Goal: Task Accomplishment & Management: Manage account settings

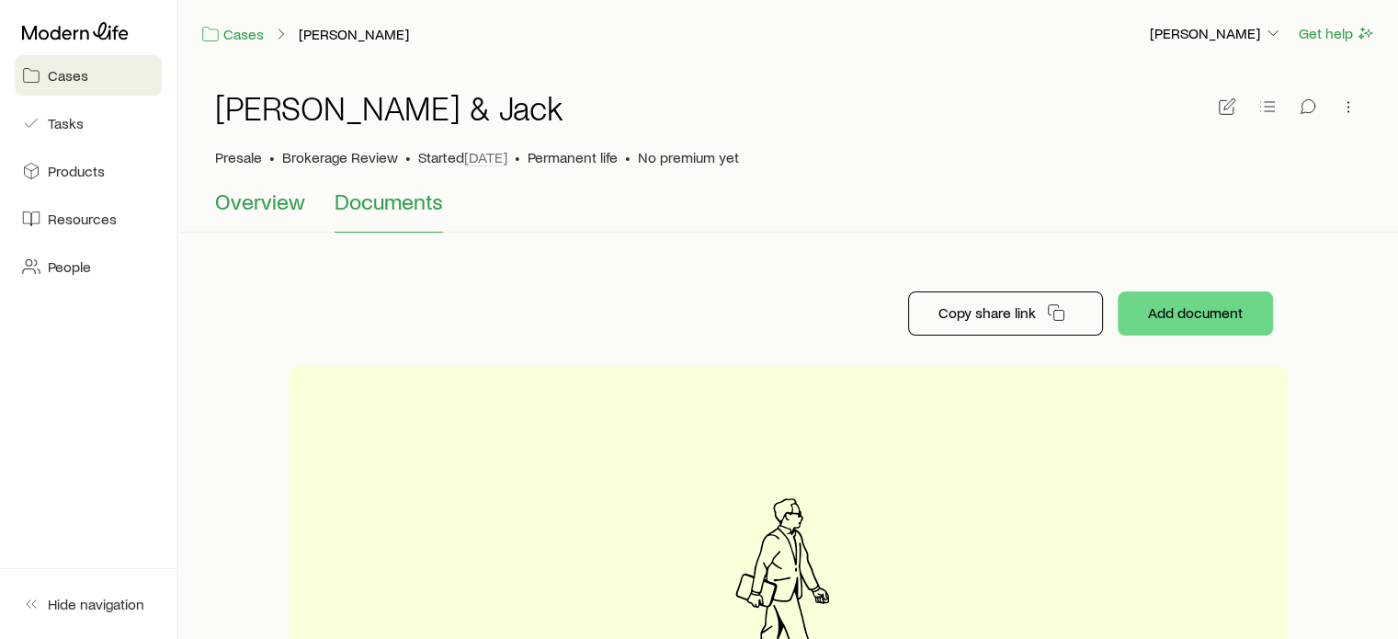
click at [268, 195] on span "Overview" at bounding box center [260, 201] width 90 height 26
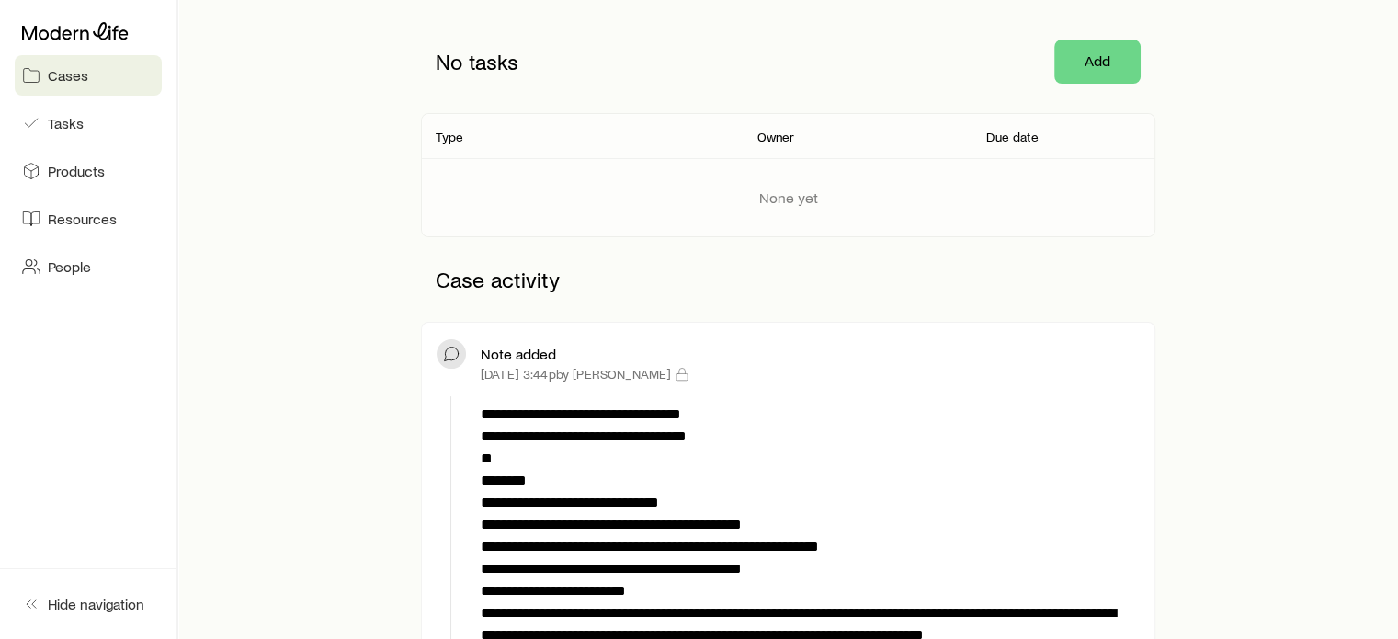
scroll to position [417, 0]
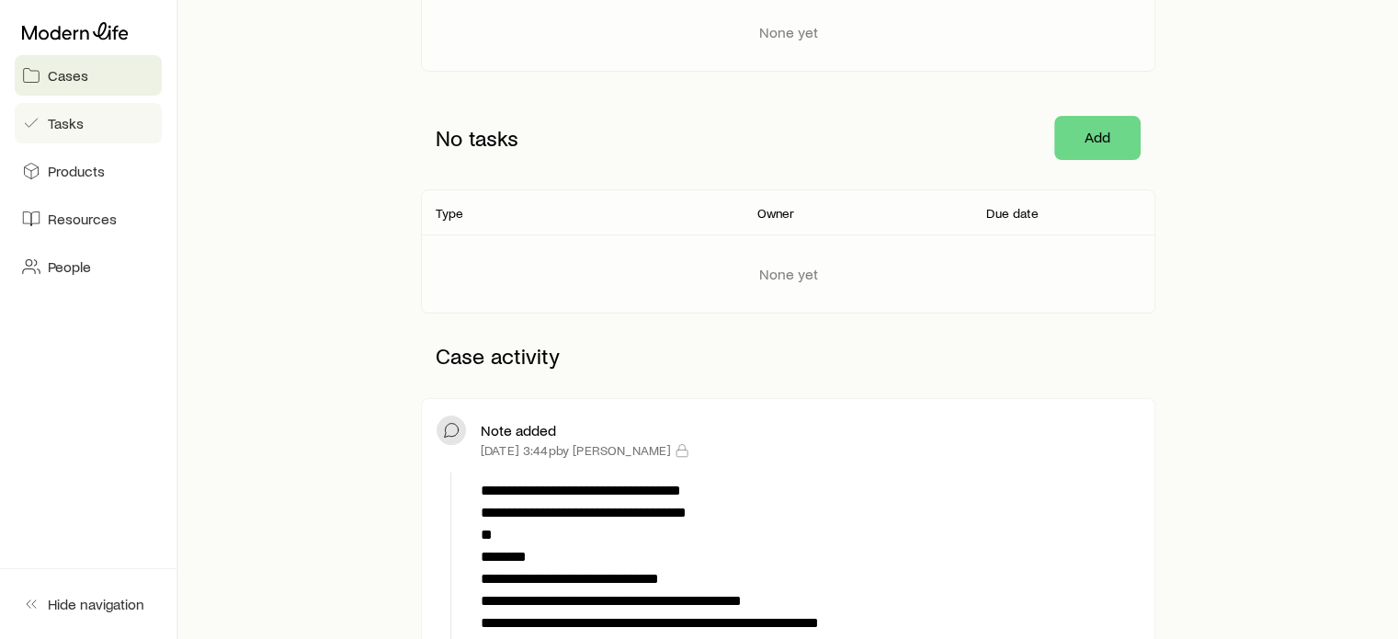
click at [74, 124] on span "Tasks" at bounding box center [66, 123] width 36 height 18
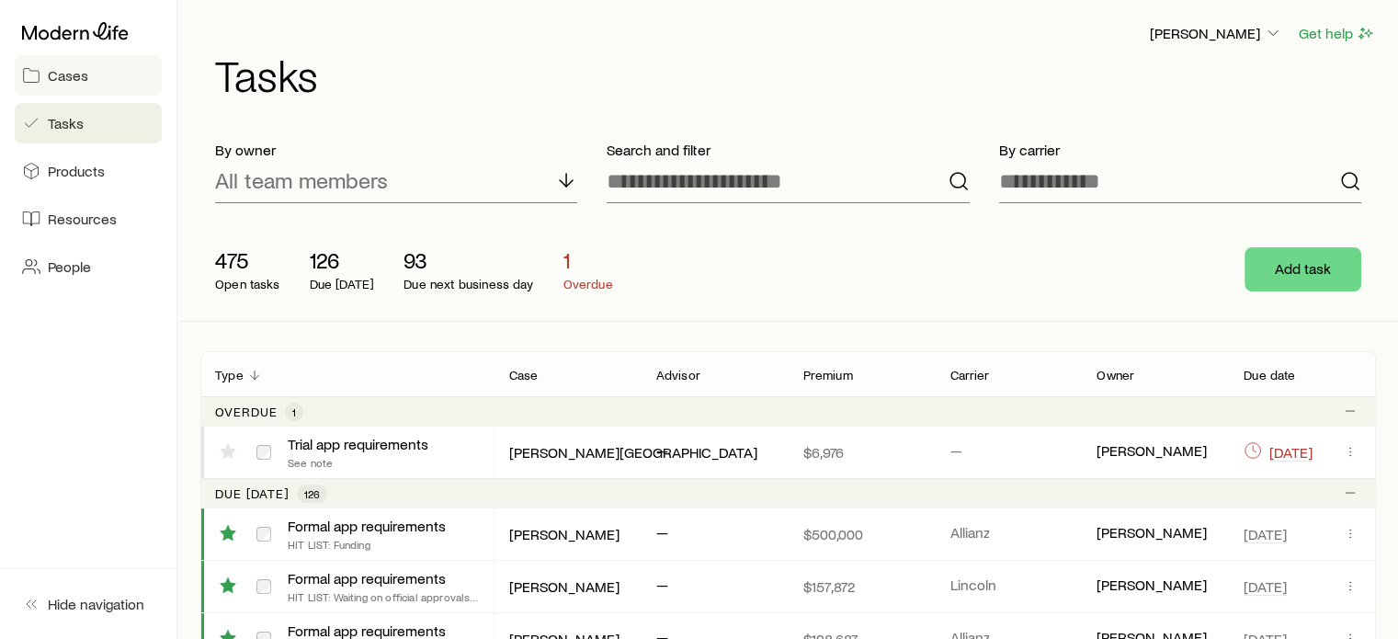
click at [51, 77] on span "Cases" at bounding box center [68, 75] width 40 height 18
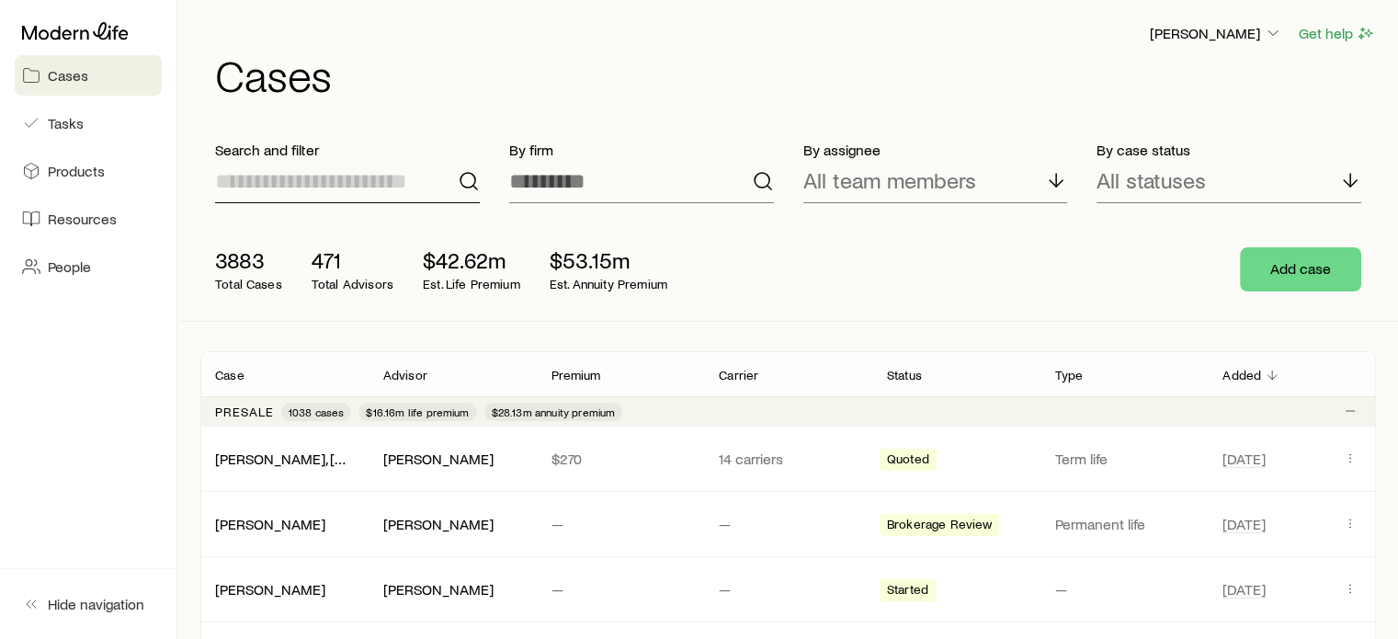
click at [304, 184] on input at bounding box center [347, 181] width 265 height 44
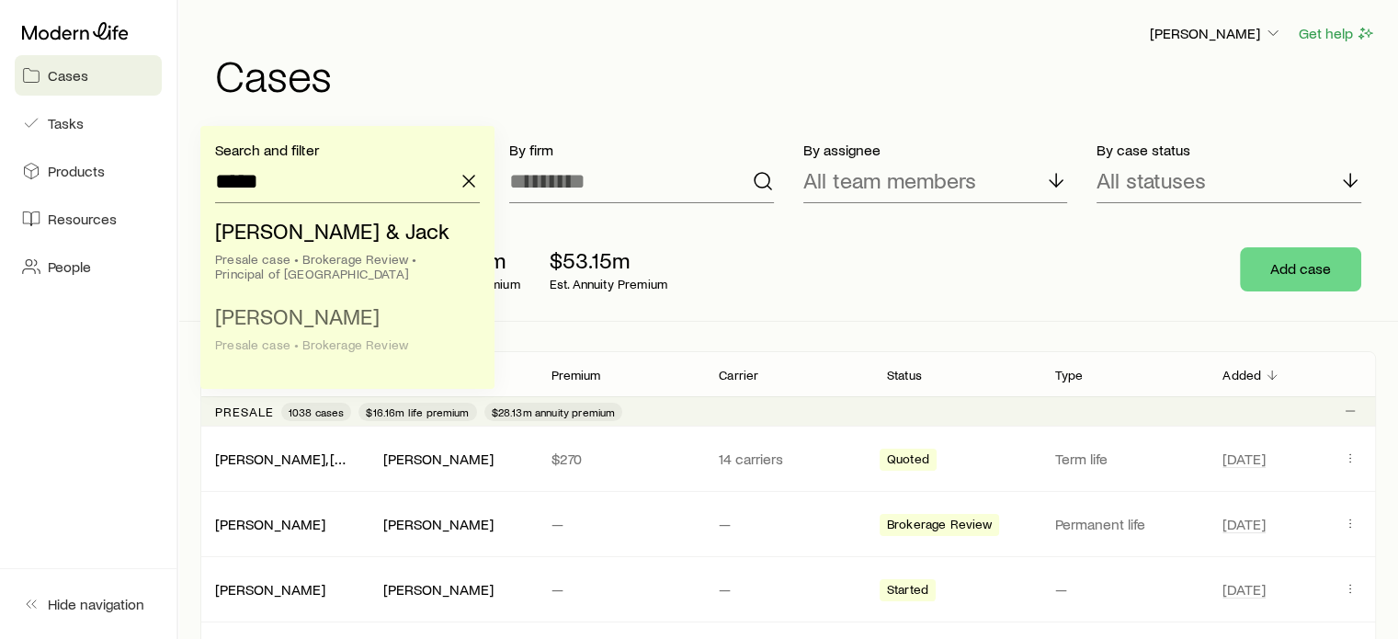
click at [323, 325] on span "[PERSON_NAME]" at bounding box center [297, 315] width 165 height 27
type input "**********"
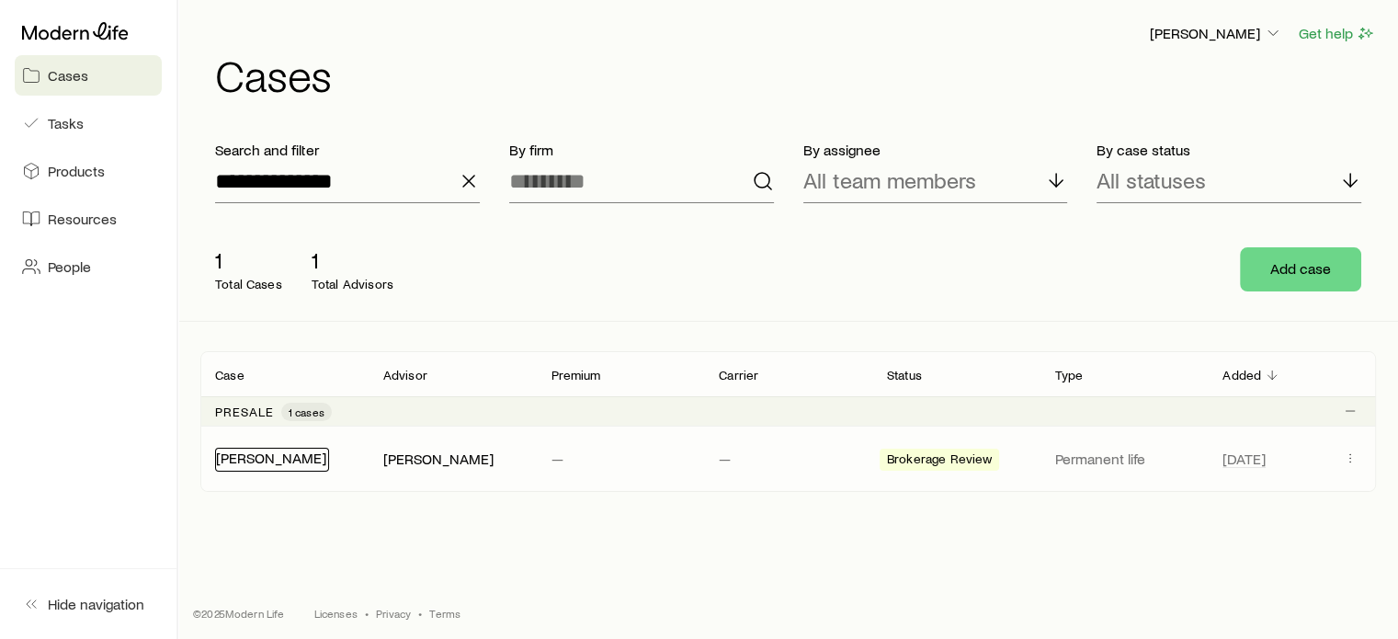
click at [269, 456] on link "[PERSON_NAME]" at bounding box center [271, 457] width 110 height 17
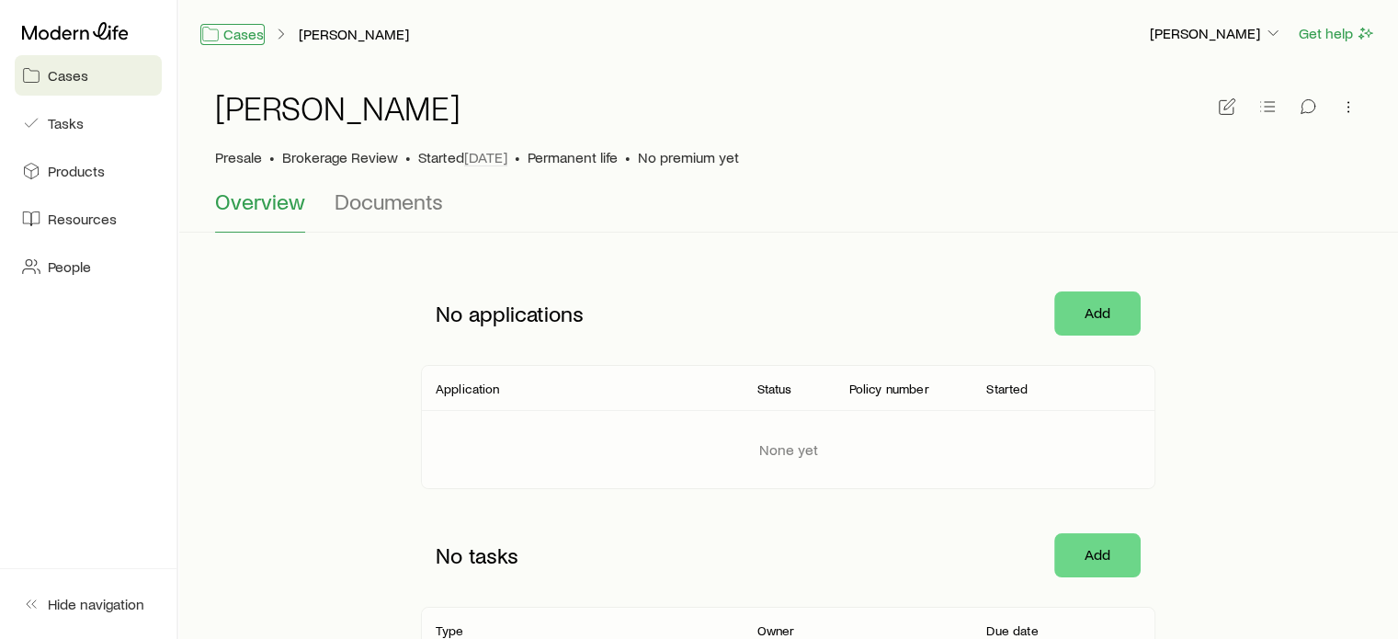
click at [232, 35] on link "Cases" at bounding box center [232, 34] width 64 height 21
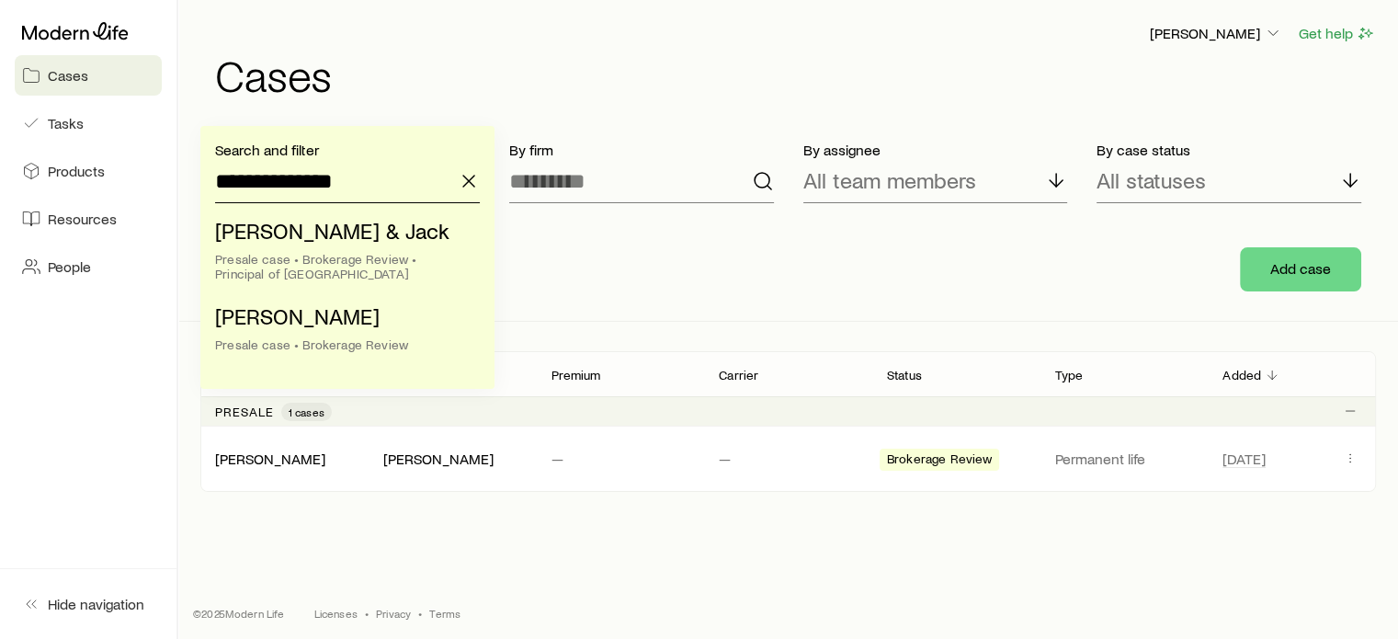
click at [359, 185] on input "**********" at bounding box center [347, 181] width 265 height 44
click at [371, 245] on li "[PERSON_NAME] & [PERSON_NAME] case • Brokerage Review • Principal of [GEOGRAPHI…" at bounding box center [342, 253] width 254 height 85
type input "**********"
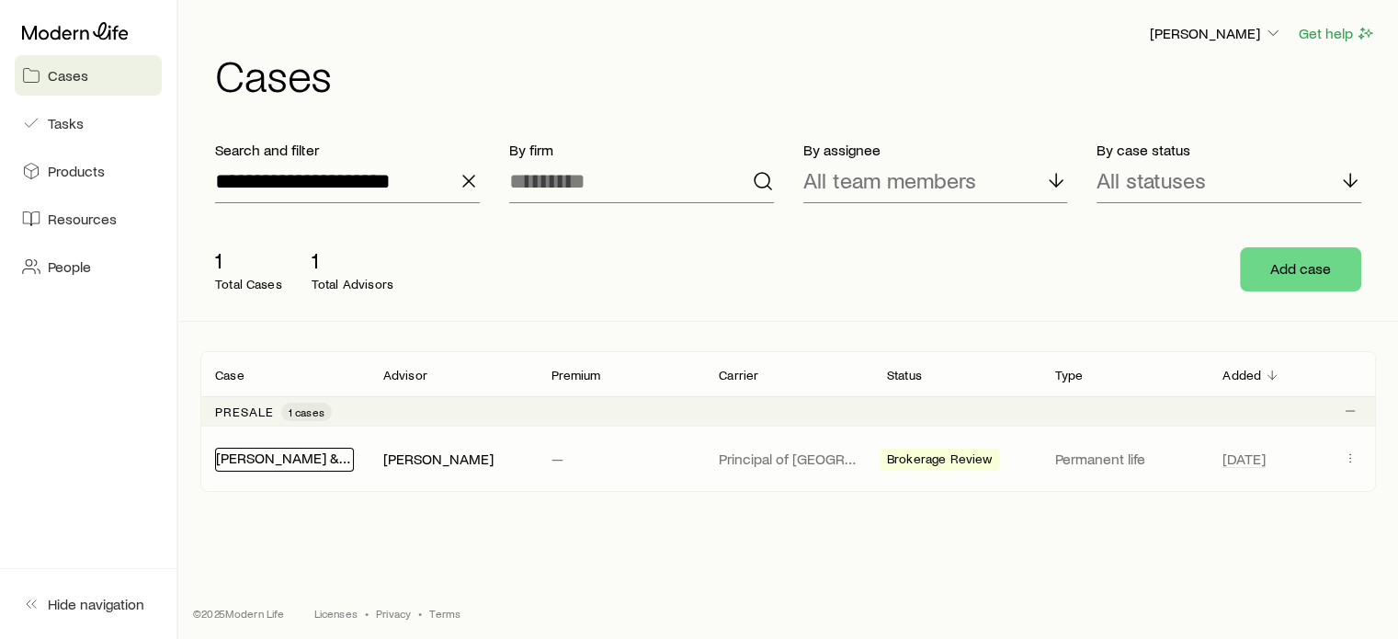
click at [313, 463] on link "[PERSON_NAME] & Jack" at bounding box center [294, 457] width 157 height 17
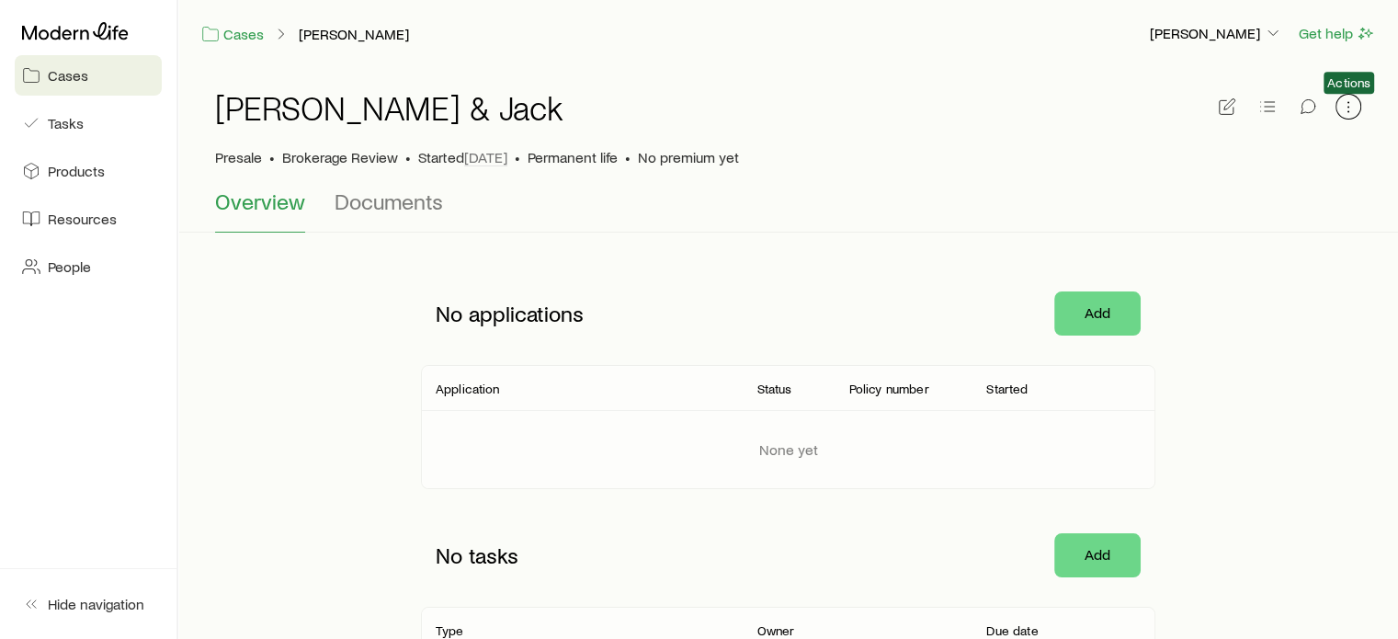
click at [1354, 109] on icon "button" at bounding box center [1348, 106] width 18 height 18
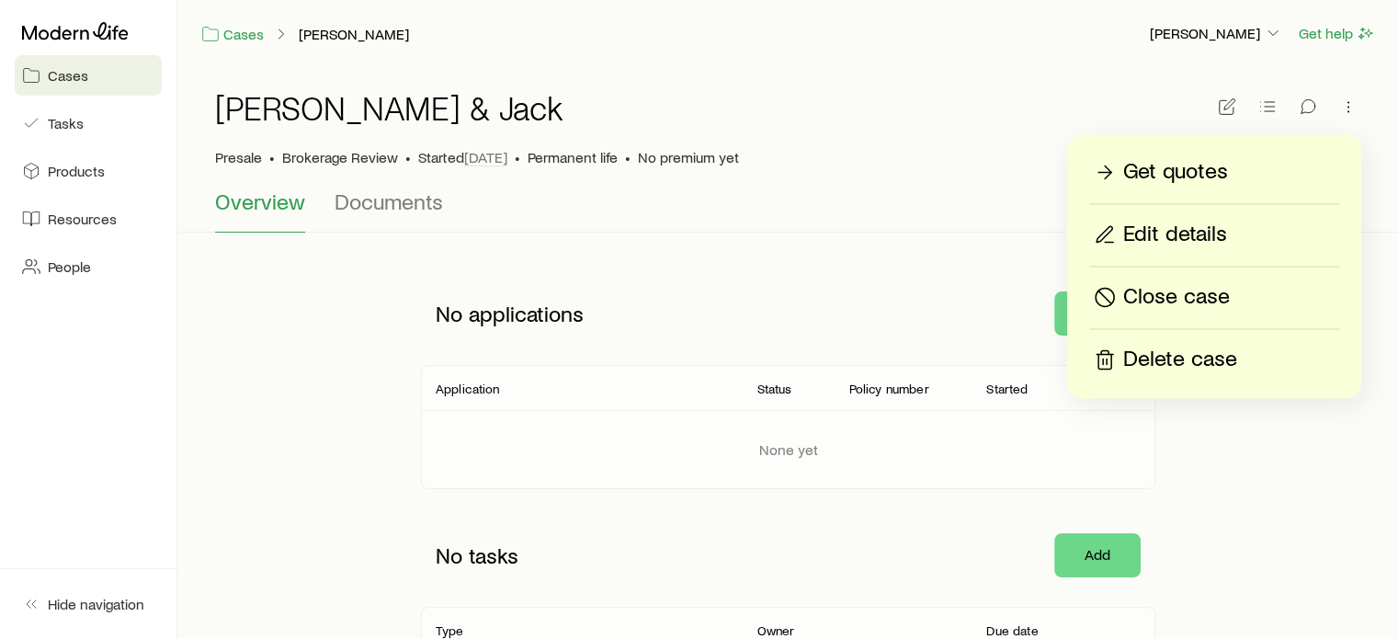
click at [989, 139] on div "[PERSON_NAME] & Jack" at bounding box center [788, 118] width 1146 height 59
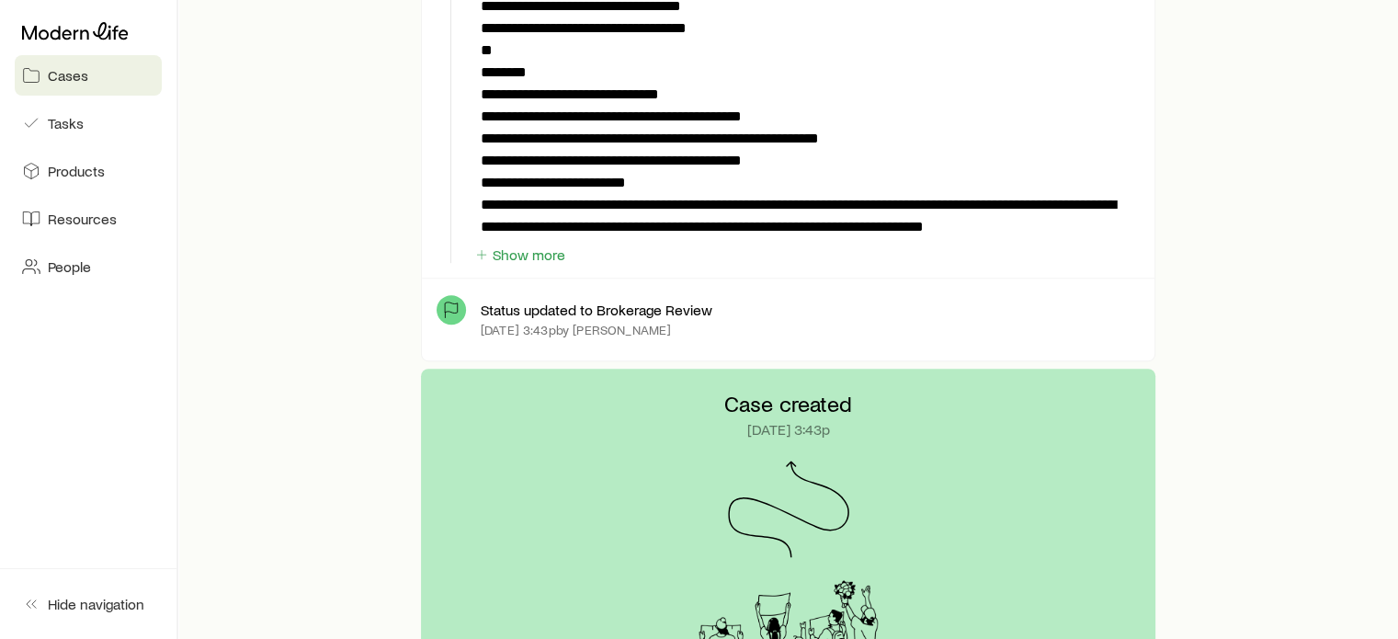
scroll to position [1061, 0]
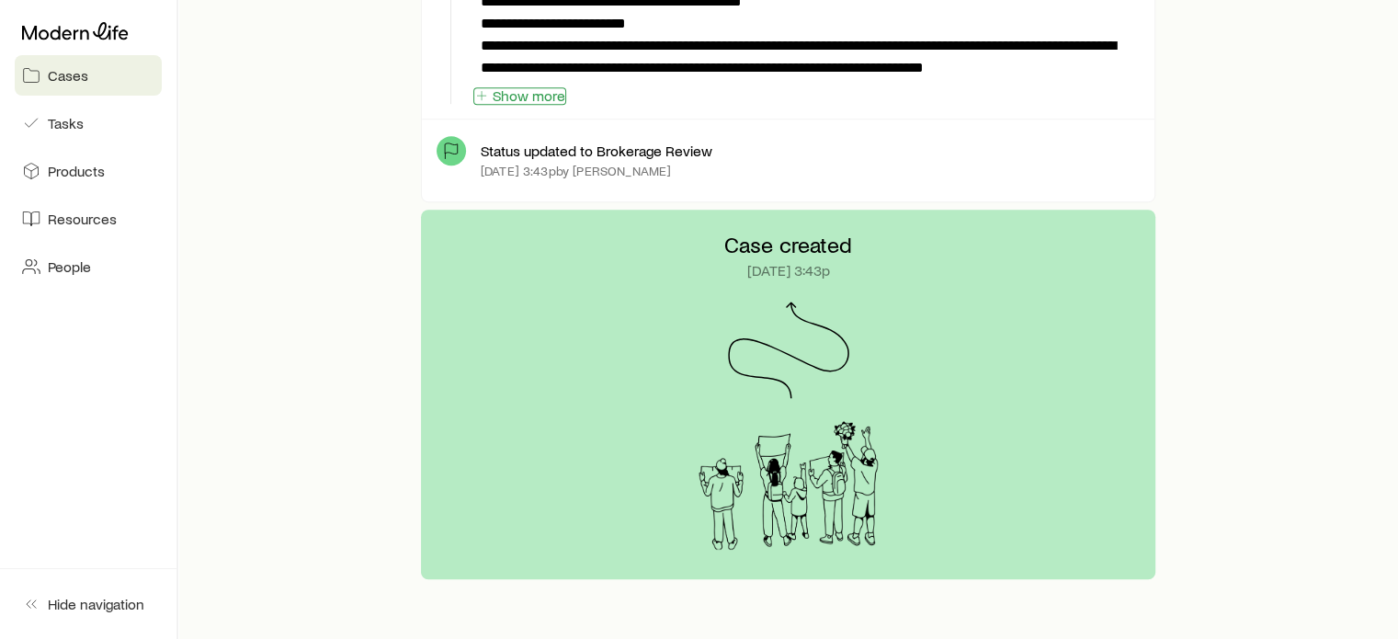
click at [540, 94] on button "Show more" at bounding box center [519, 95] width 93 height 17
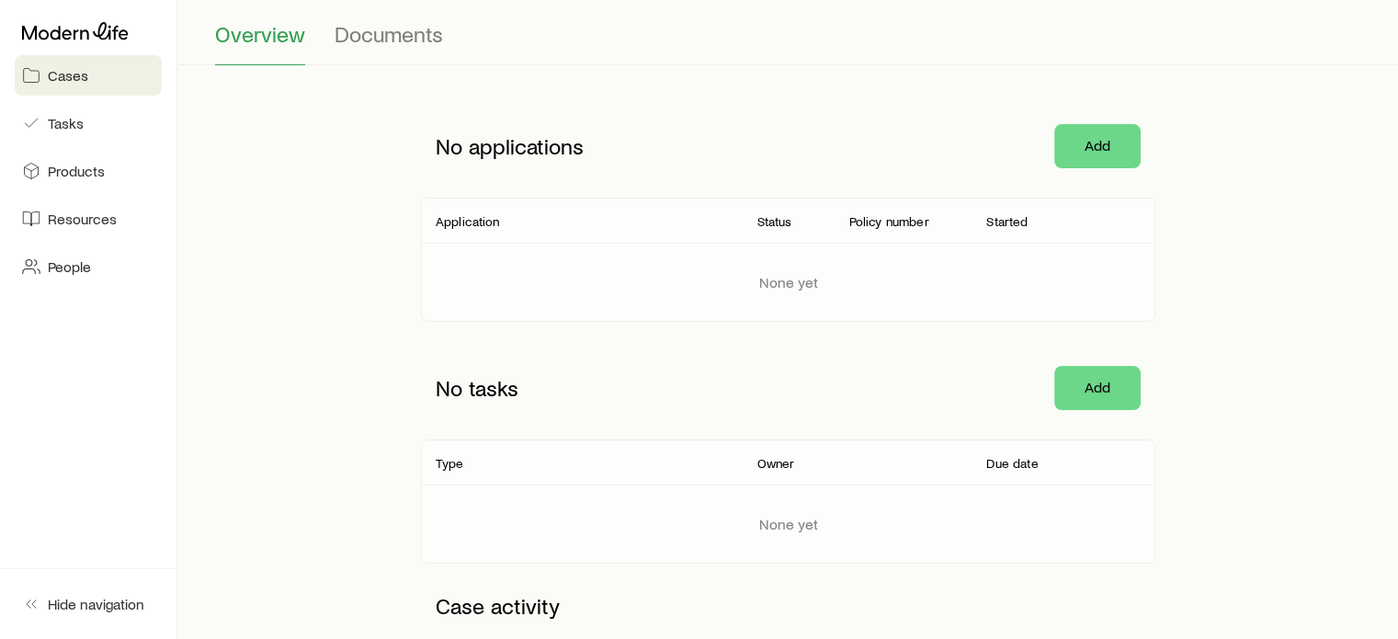
scroll to position [0, 0]
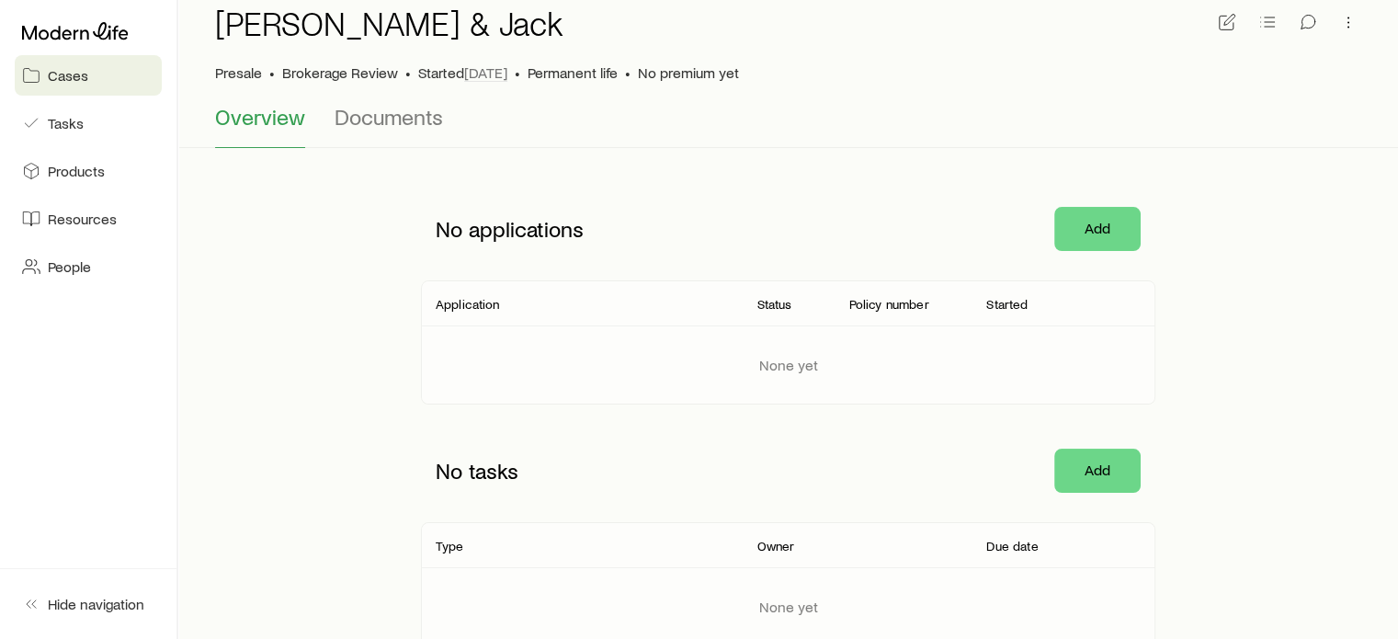
scroll to position [184, 0]
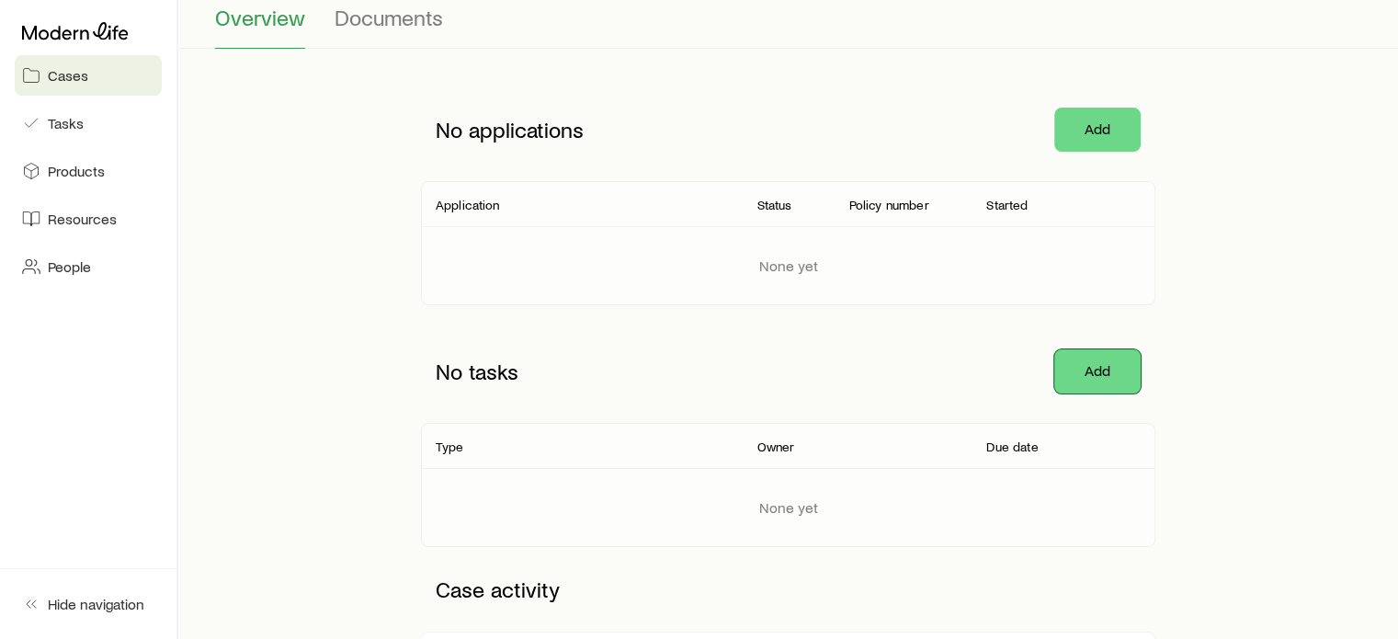
click at [1062, 366] on button "Add" at bounding box center [1097, 371] width 86 height 44
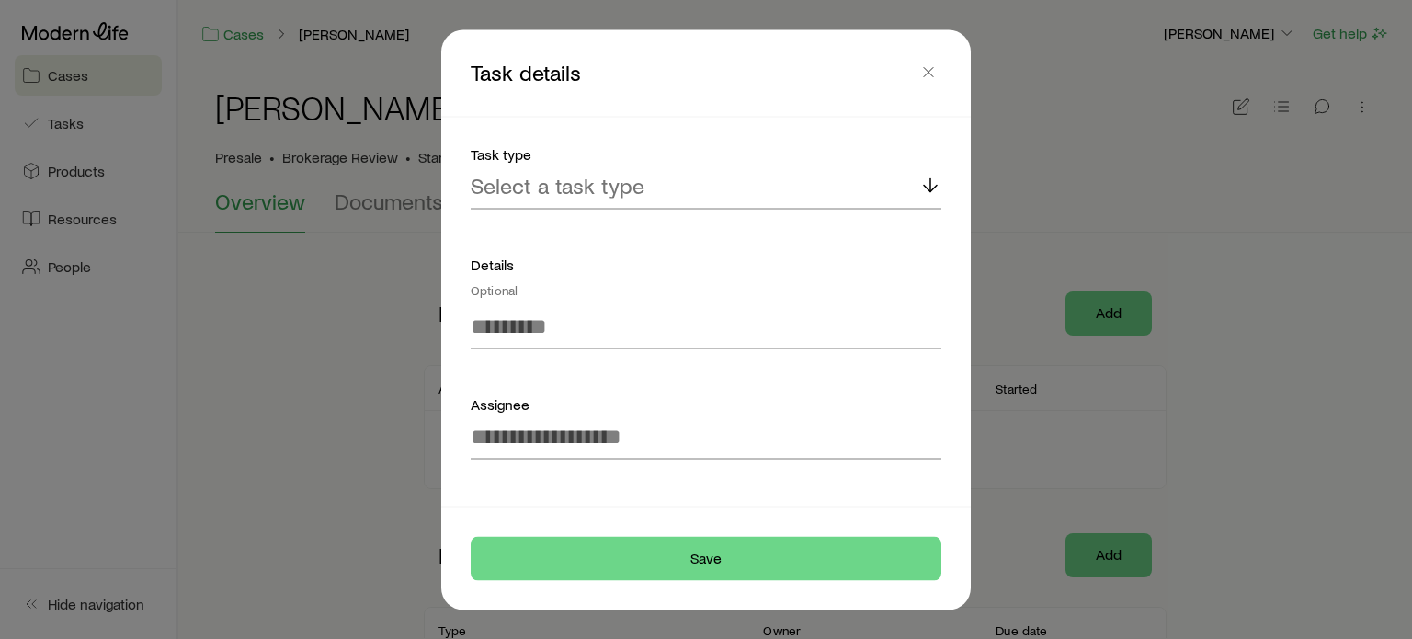
scroll to position [0, 0]
click at [925, 74] on icon "button" at bounding box center [928, 72] width 18 height 18
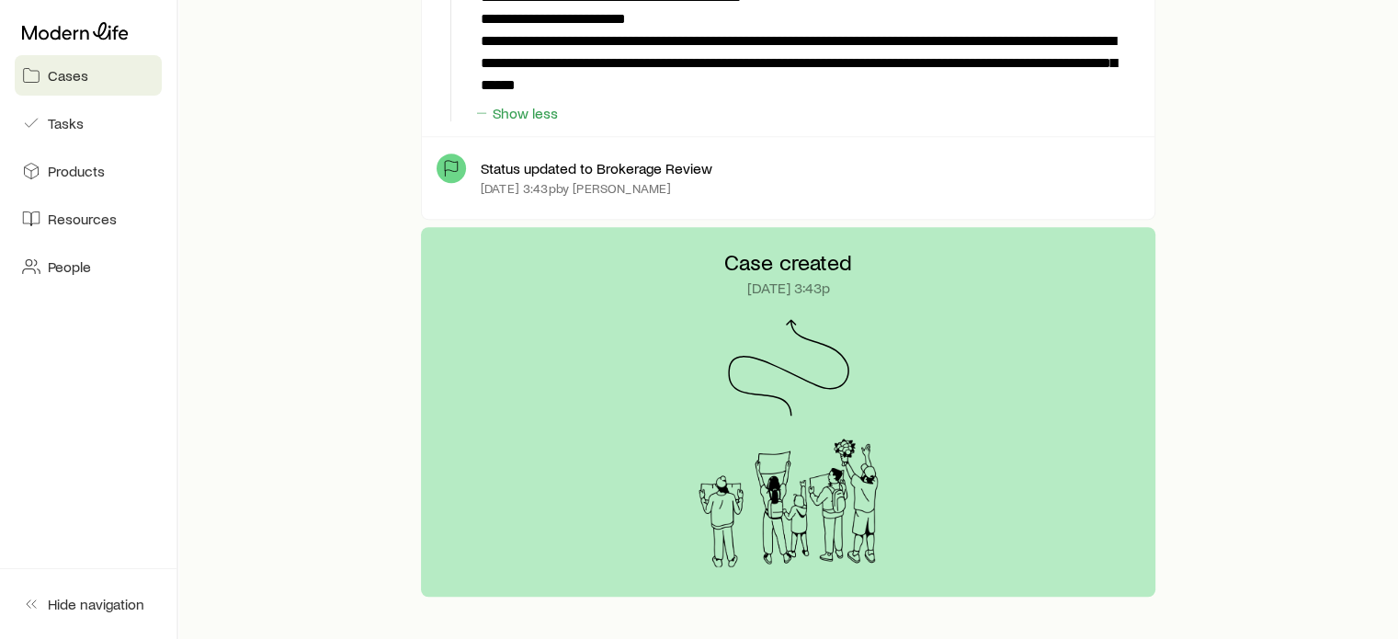
scroll to position [1175, 0]
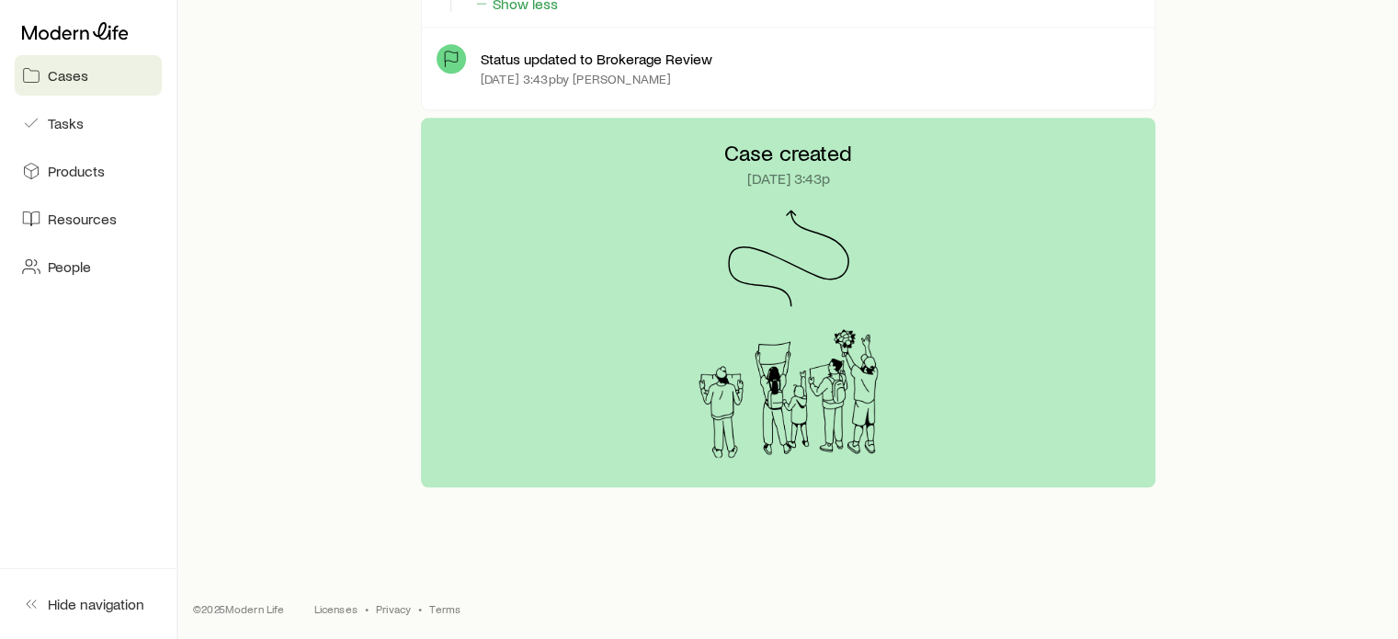
click at [765, 237] on icon at bounding box center [788, 258] width 121 height 97
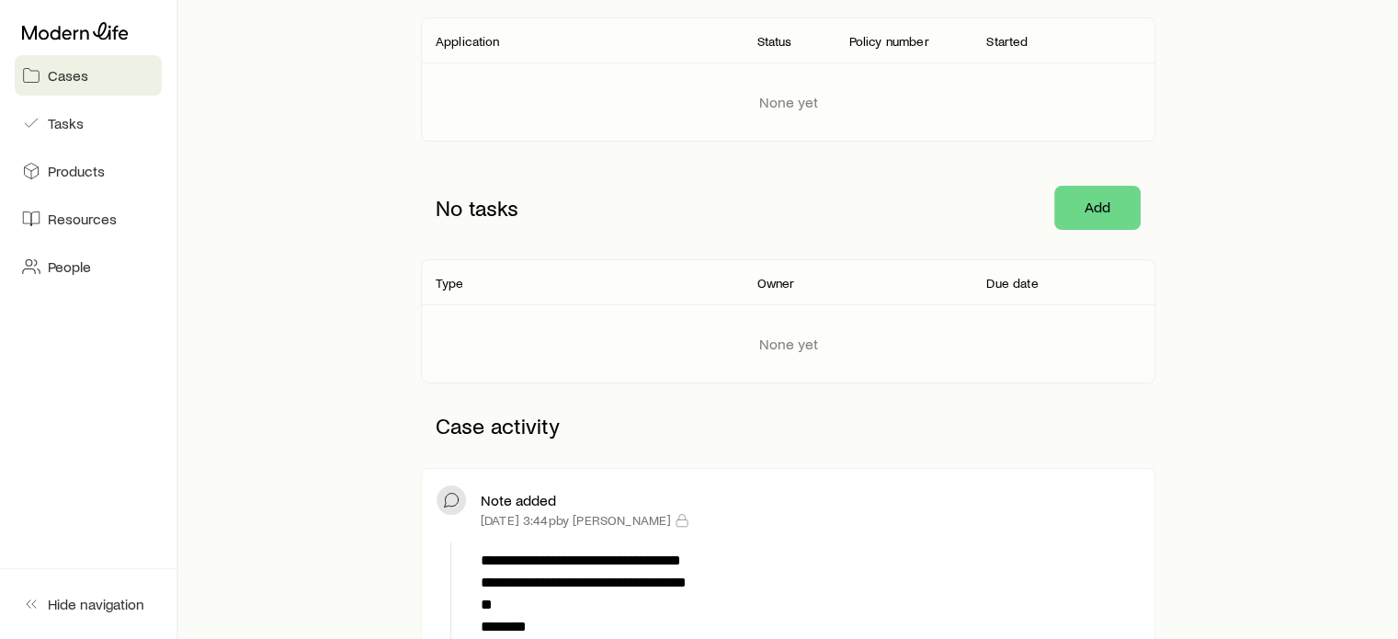
scroll to position [0, 0]
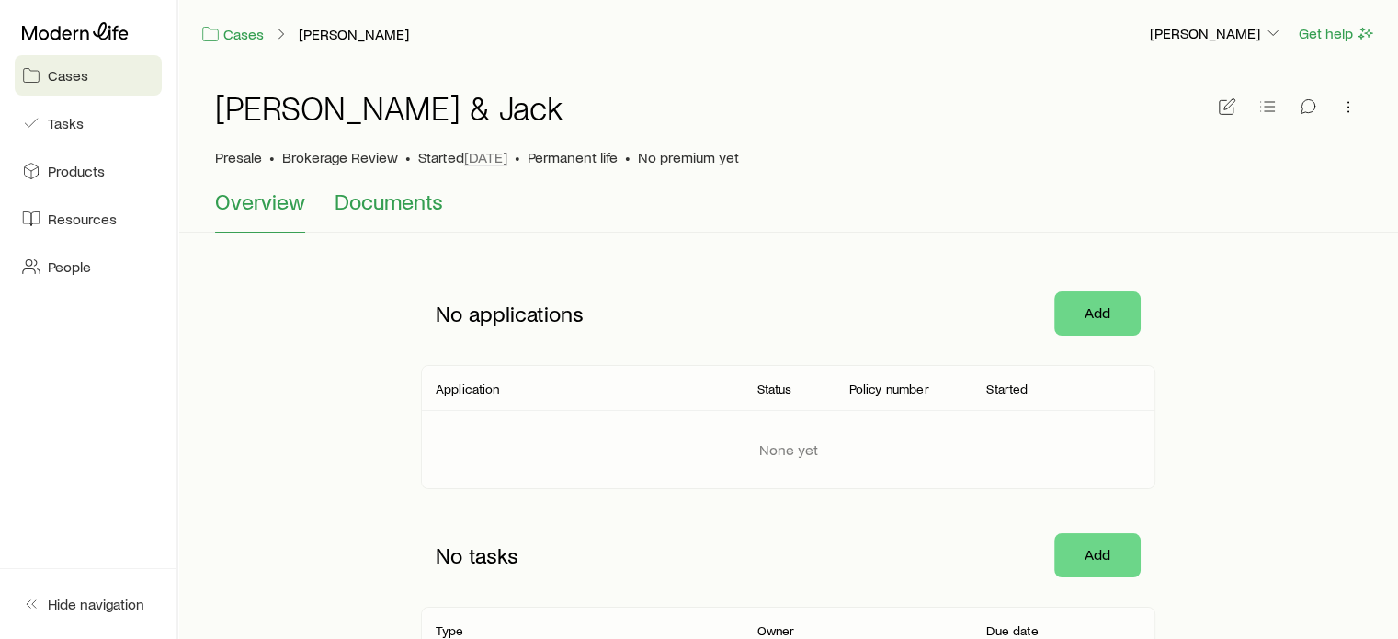
click at [389, 198] on span "Documents" at bounding box center [389, 201] width 108 height 26
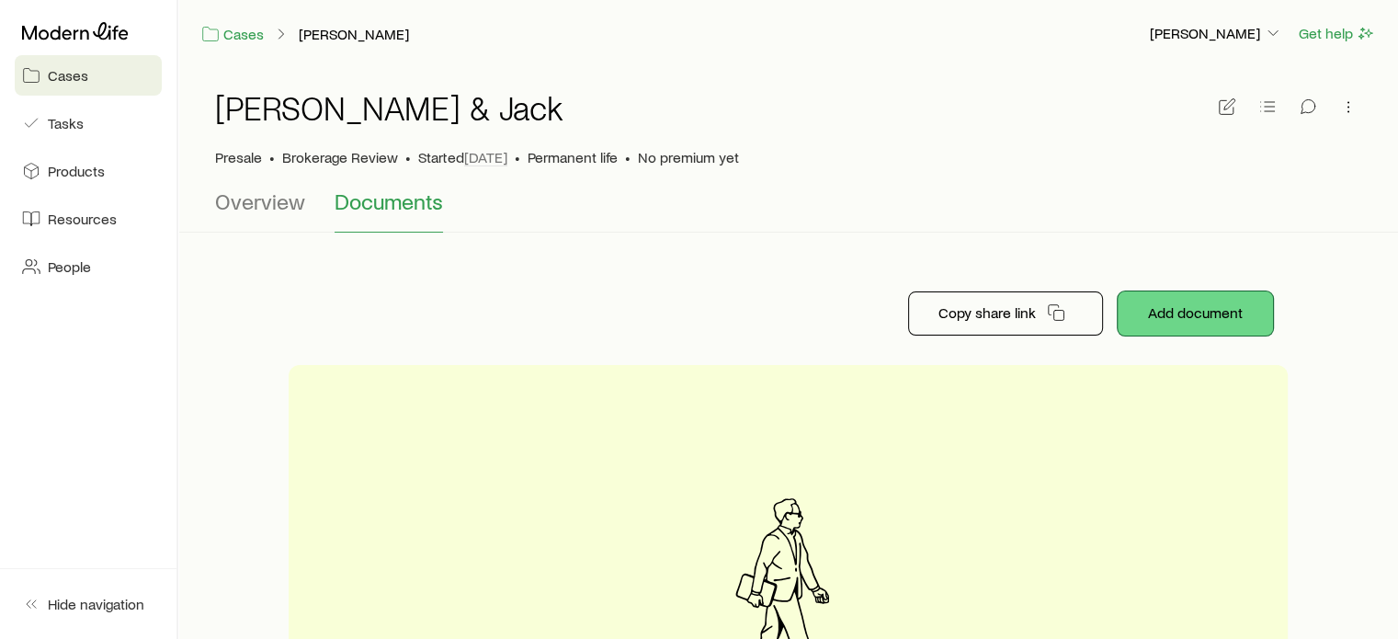
click at [1198, 312] on button "Add document" at bounding box center [1195, 313] width 155 height 44
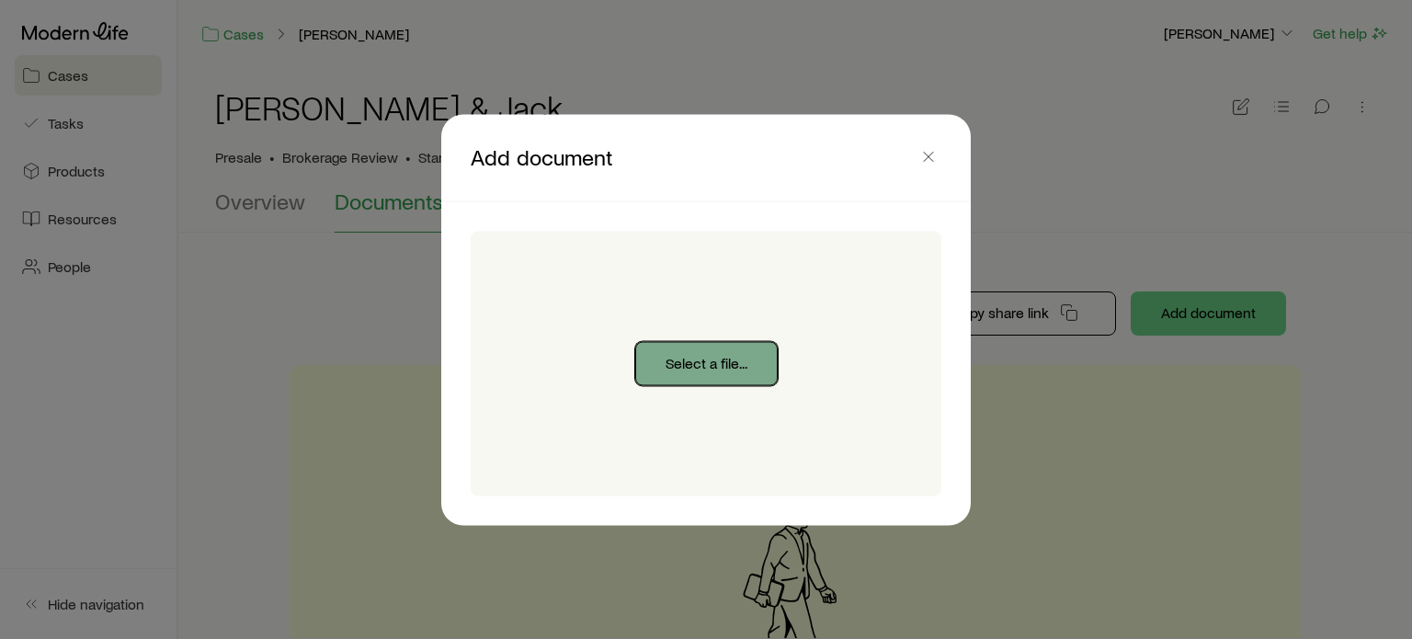
click at [728, 366] on button "Select a file..." at bounding box center [706, 363] width 142 height 44
click at [1342, 117] on div at bounding box center [706, 319] width 1412 height 639
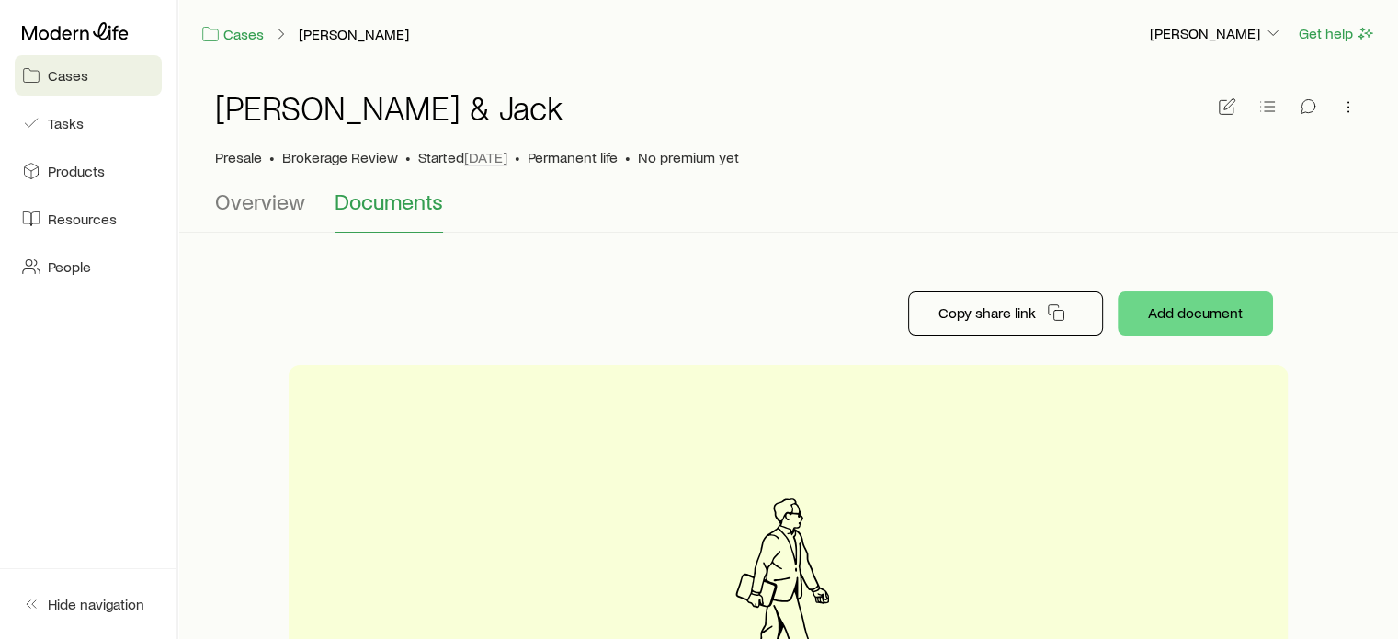
click at [1327, 194] on div "Overview Documents" at bounding box center [788, 210] width 1146 height 44
click at [282, 210] on span "Overview" at bounding box center [260, 201] width 90 height 26
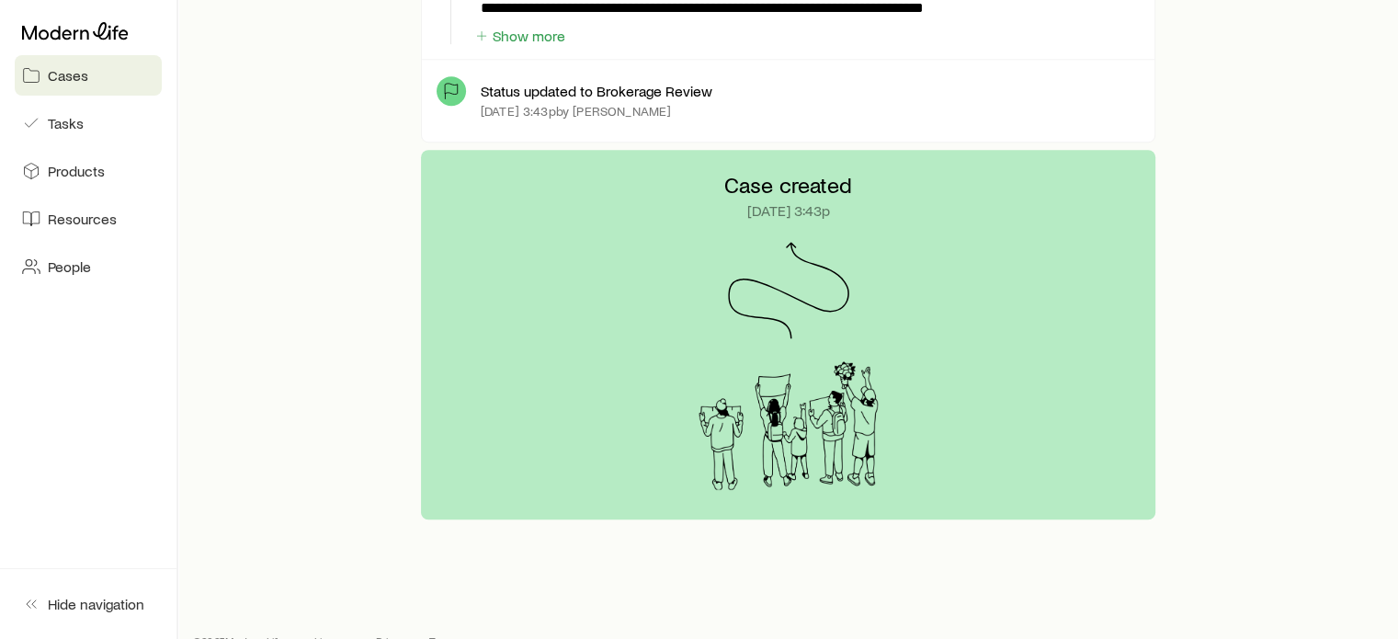
scroll to position [1153, 0]
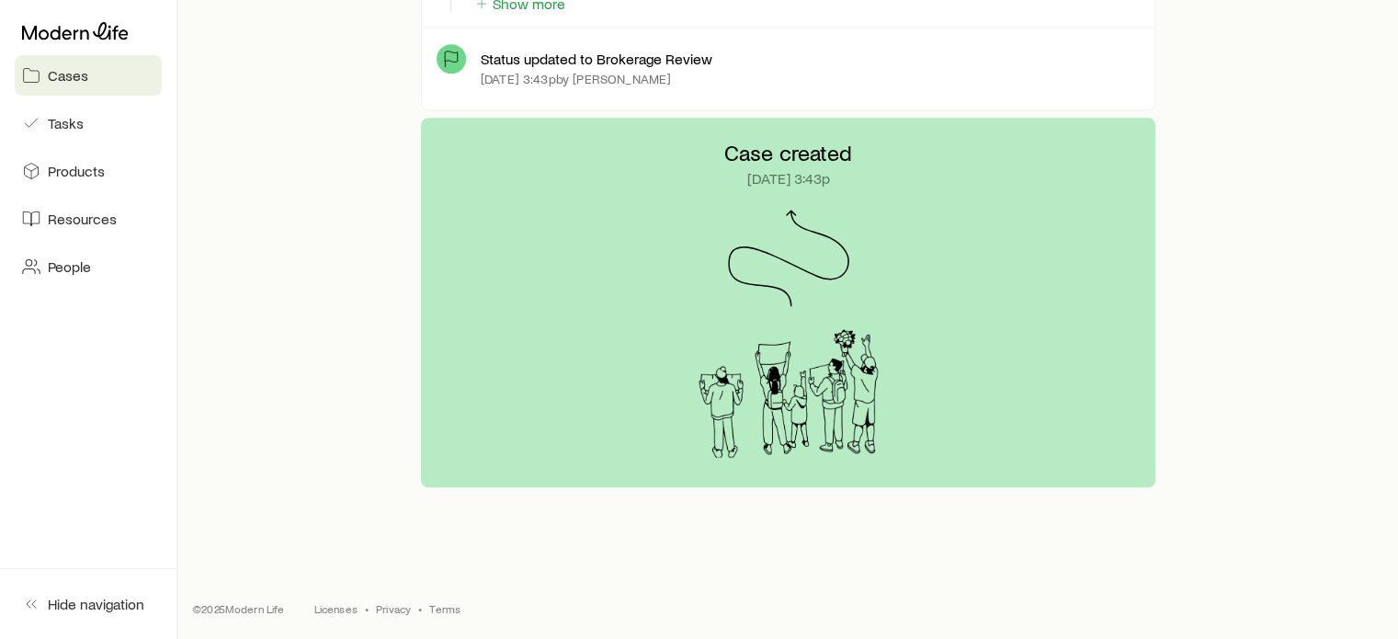
click at [739, 256] on icon at bounding box center [788, 258] width 121 height 97
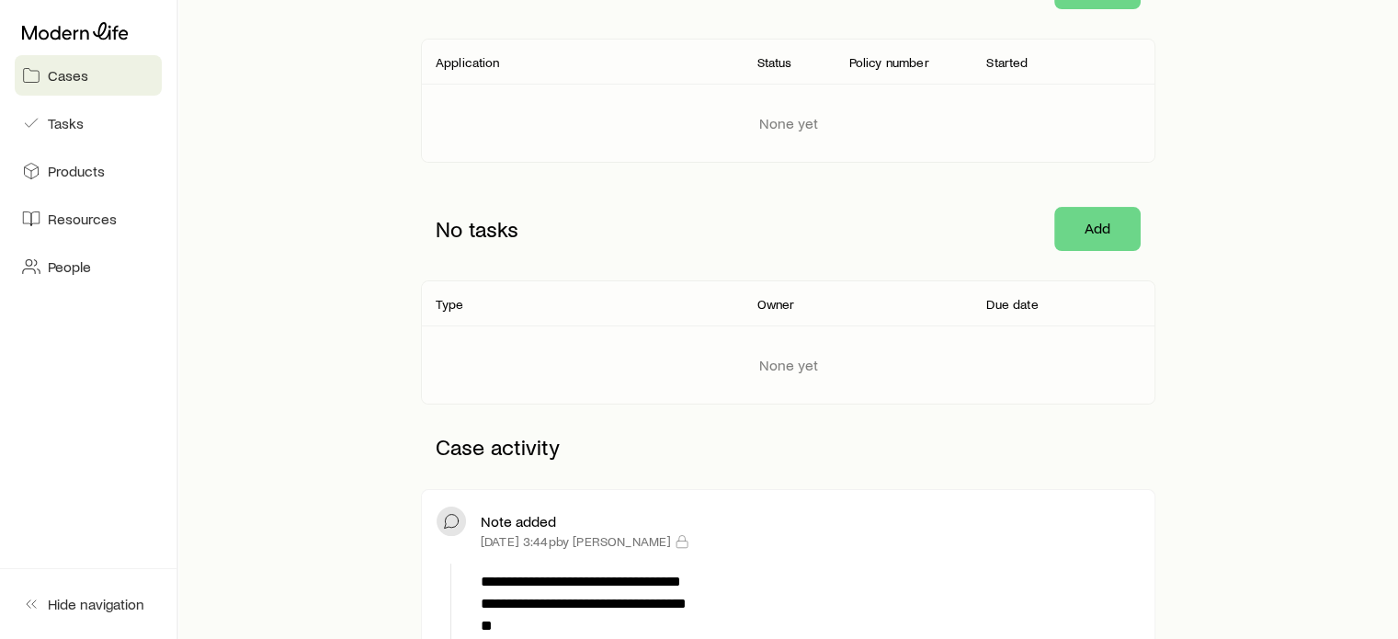
scroll to position [325, 0]
click at [1090, 234] on button "Add" at bounding box center [1097, 230] width 86 height 44
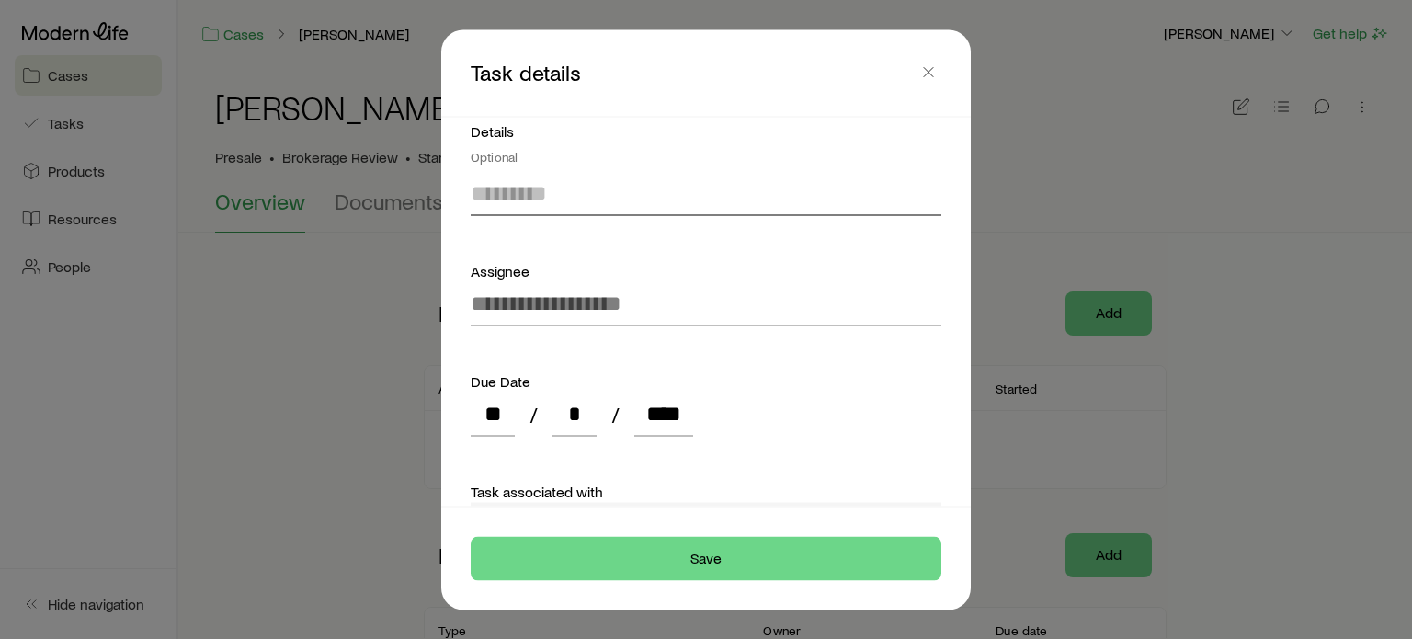
scroll to position [390, 0]
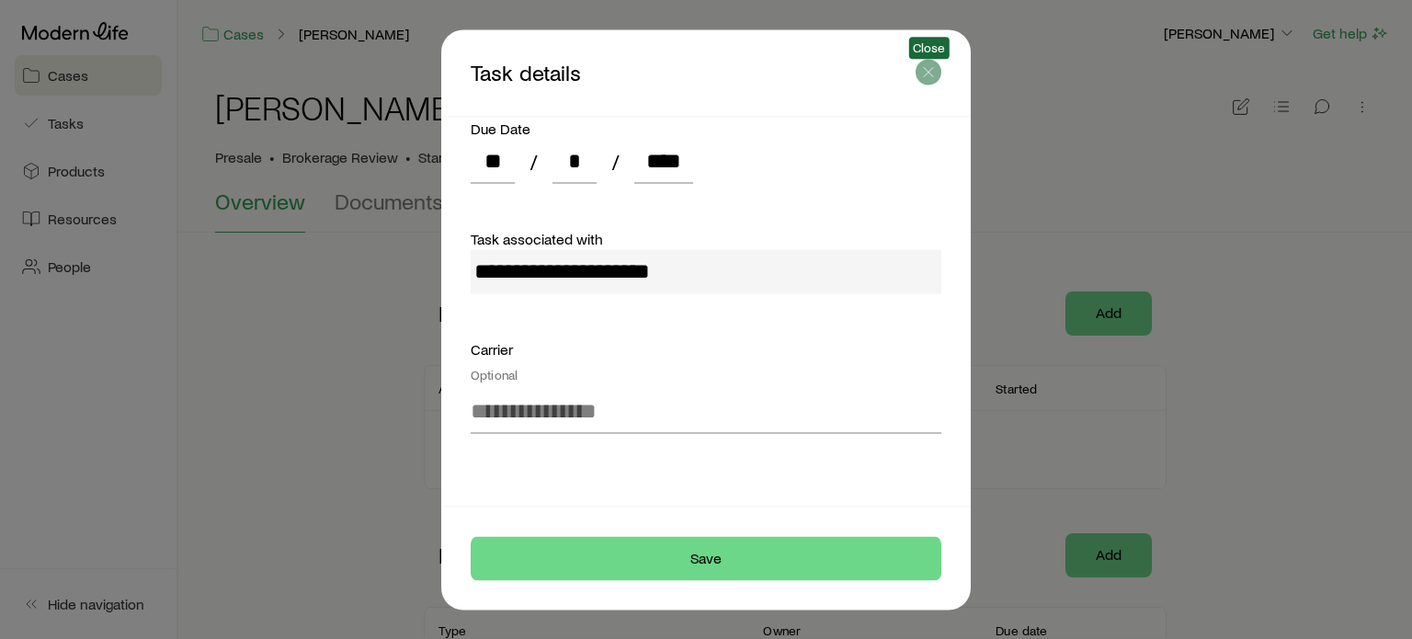
click at [934, 74] on icon "button" at bounding box center [928, 72] width 18 height 18
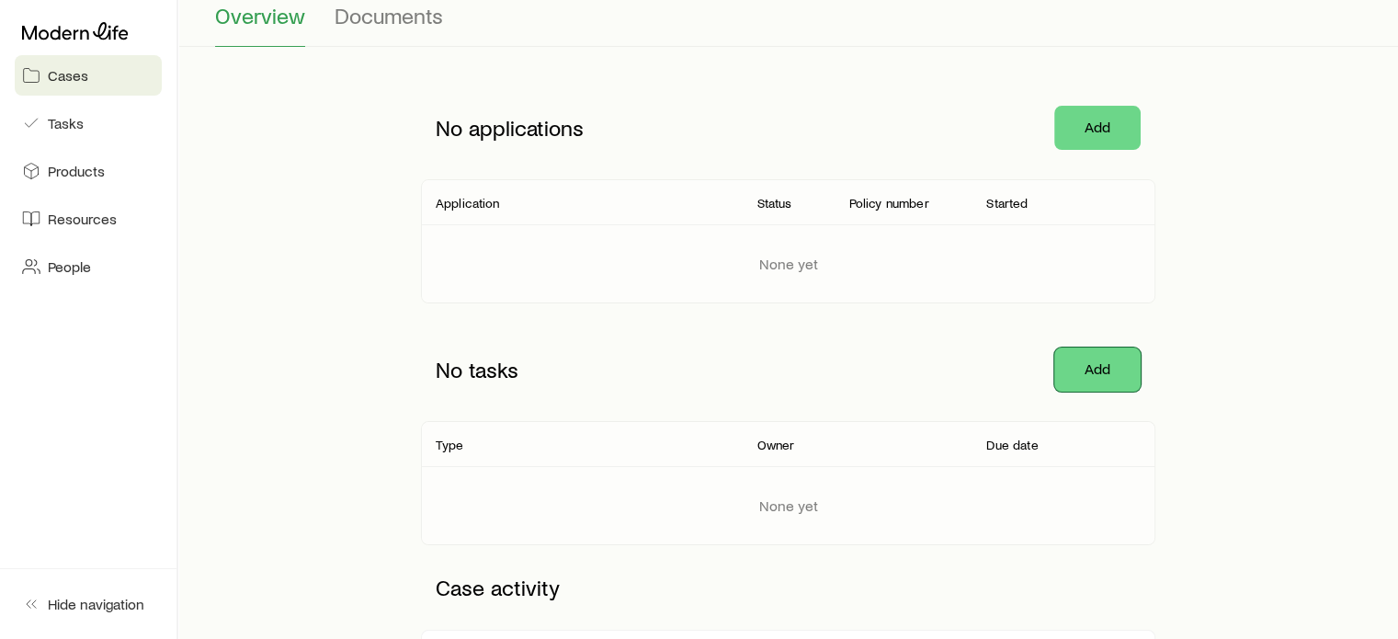
scroll to position [0, 0]
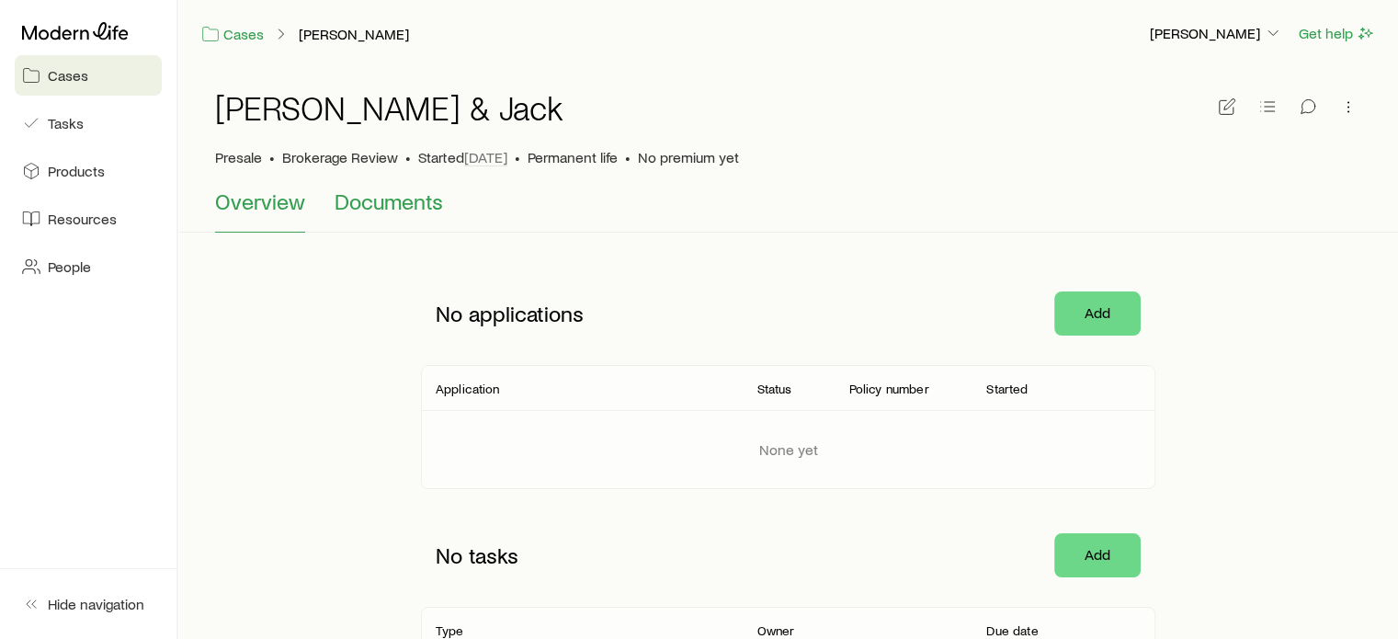
click at [376, 201] on span "Documents" at bounding box center [389, 201] width 108 height 26
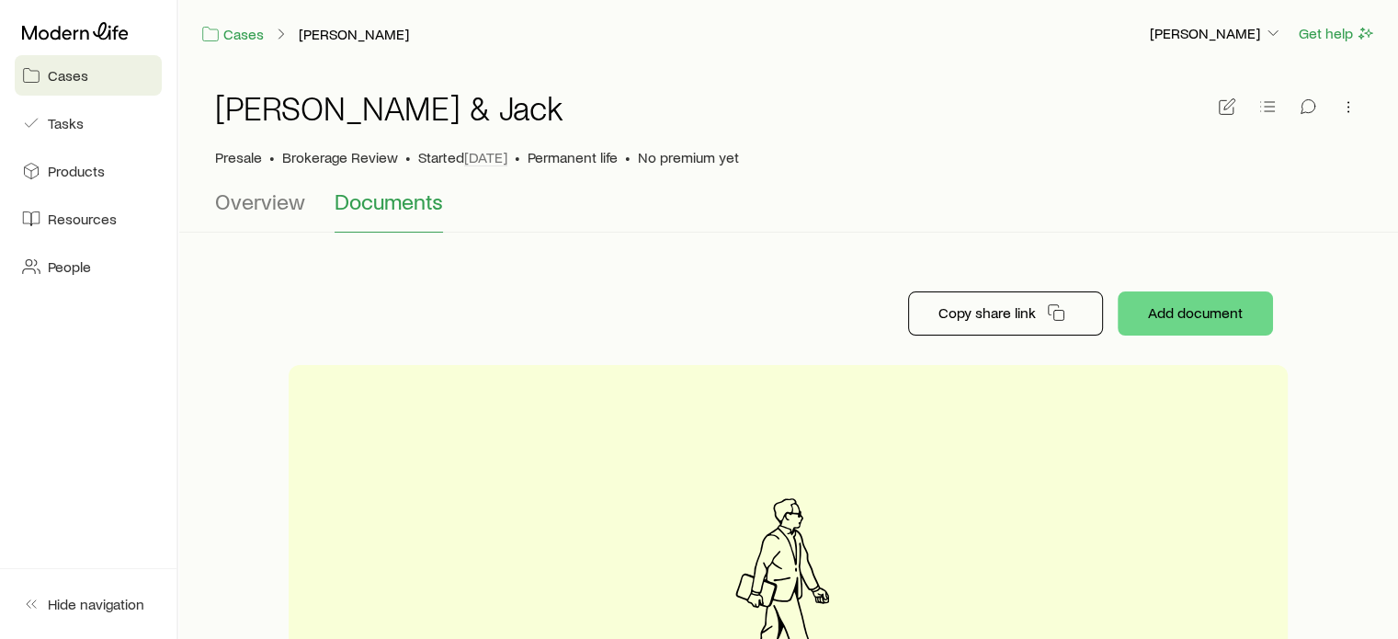
click at [107, 76] on link "Cases" at bounding box center [88, 75] width 147 height 40
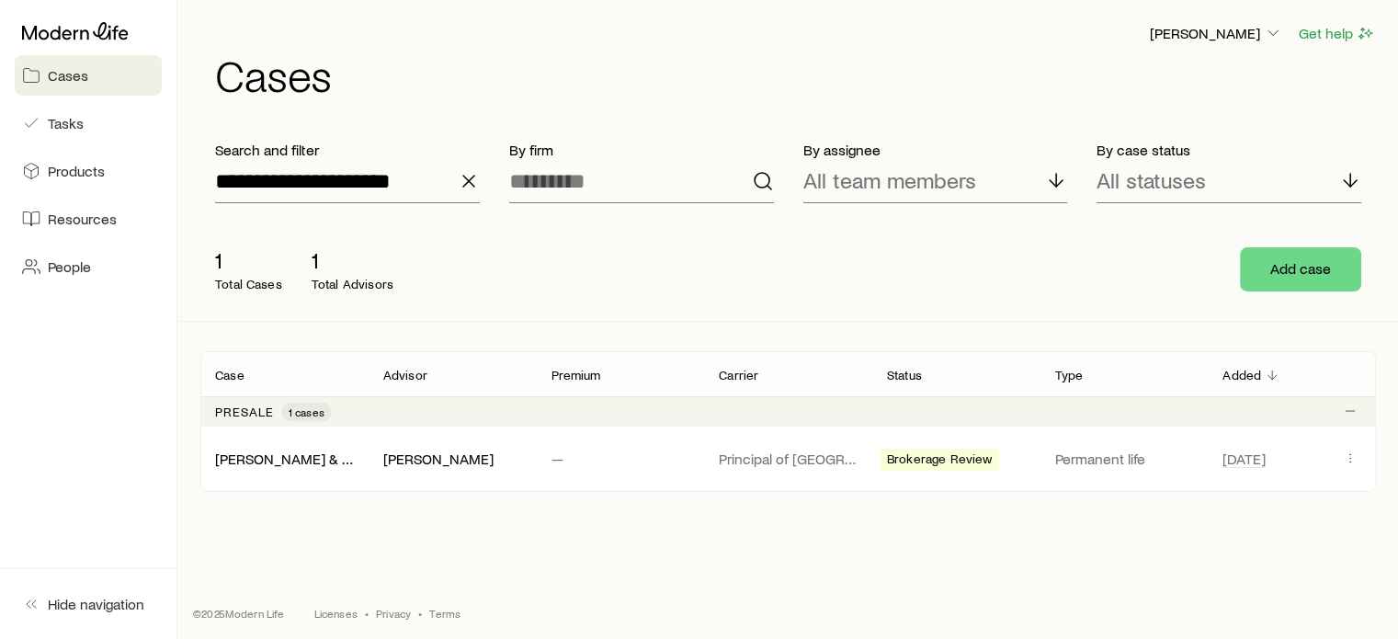
click at [473, 179] on icon "button" at bounding box center [469, 181] width 22 height 22
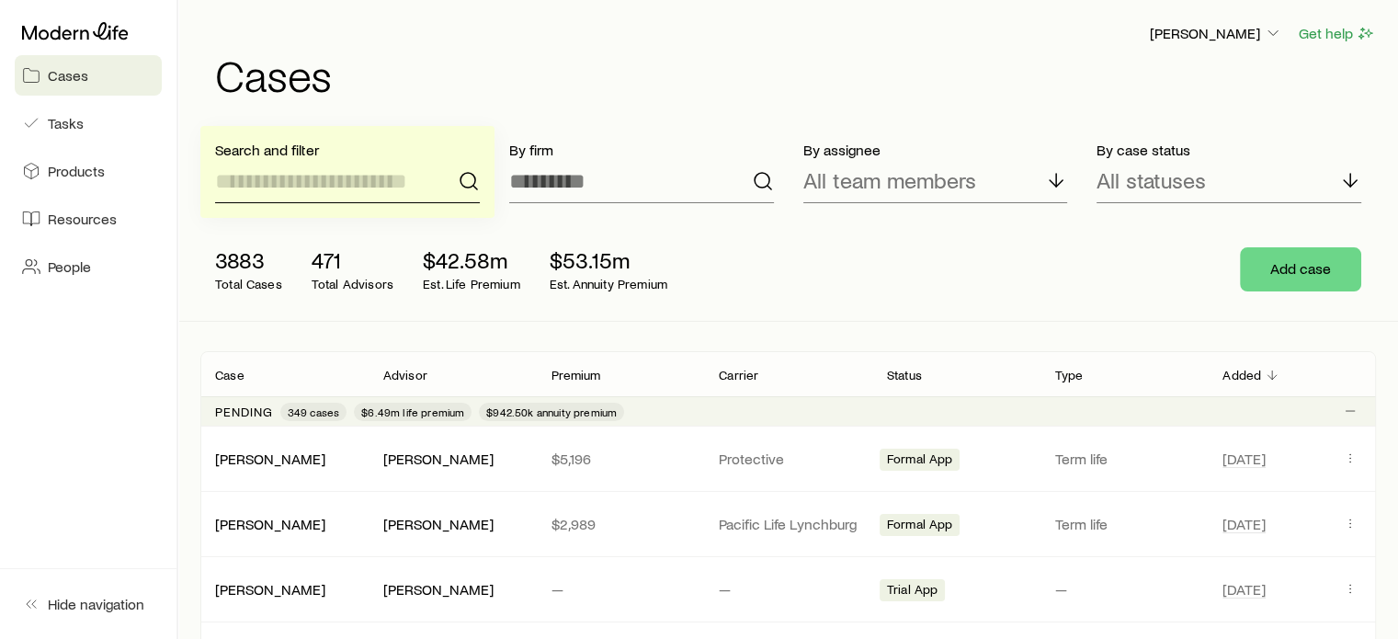
scroll to position [368, 0]
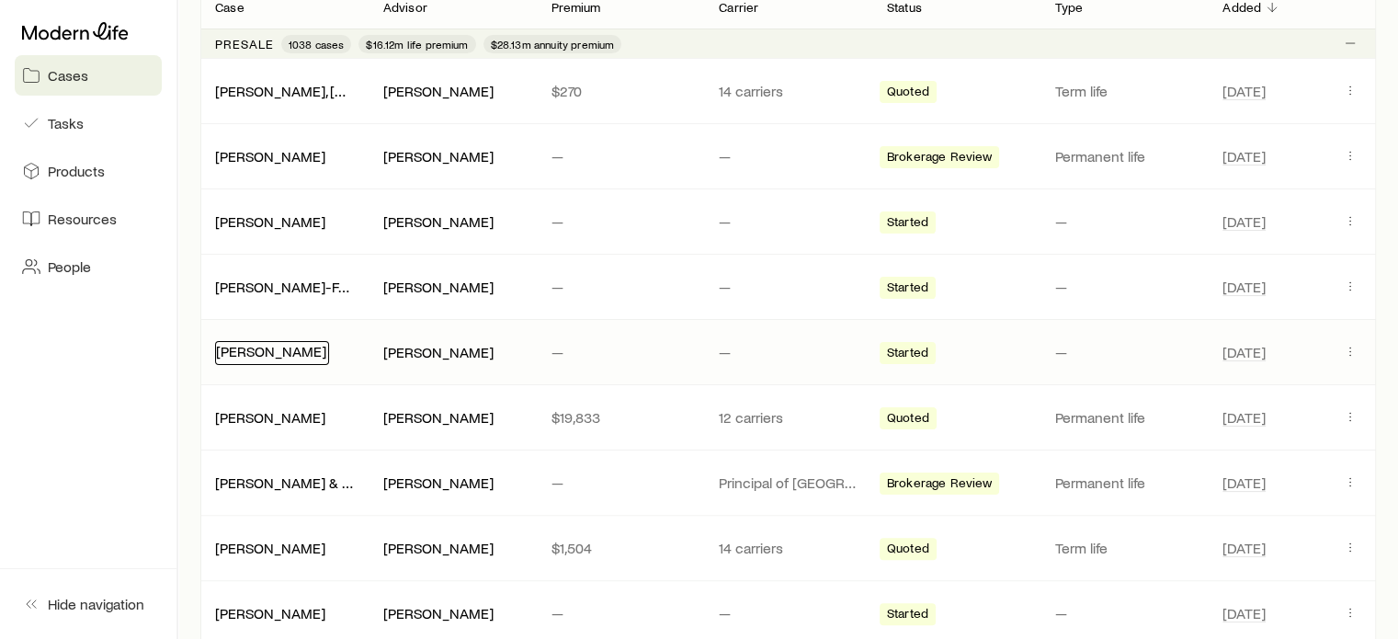
click at [283, 356] on link "[PERSON_NAME]" at bounding box center [271, 350] width 110 height 17
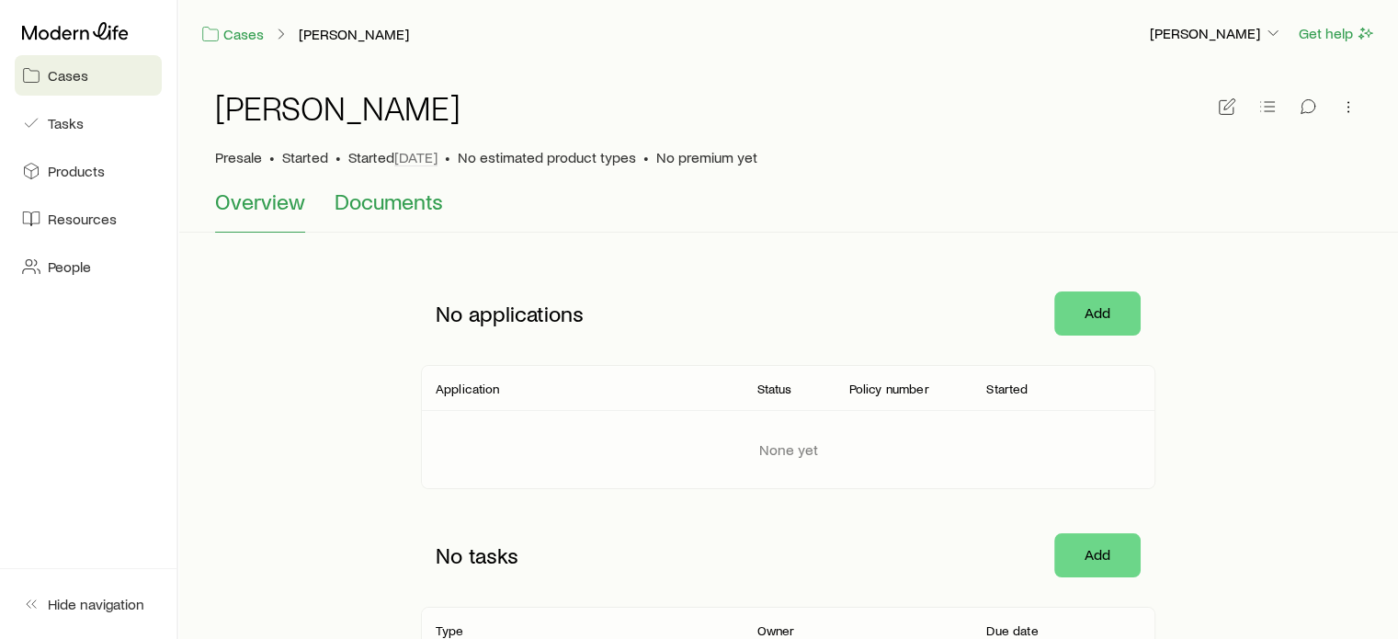
click at [412, 219] on button "Documents" at bounding box center [389, 210] width 108 height 44
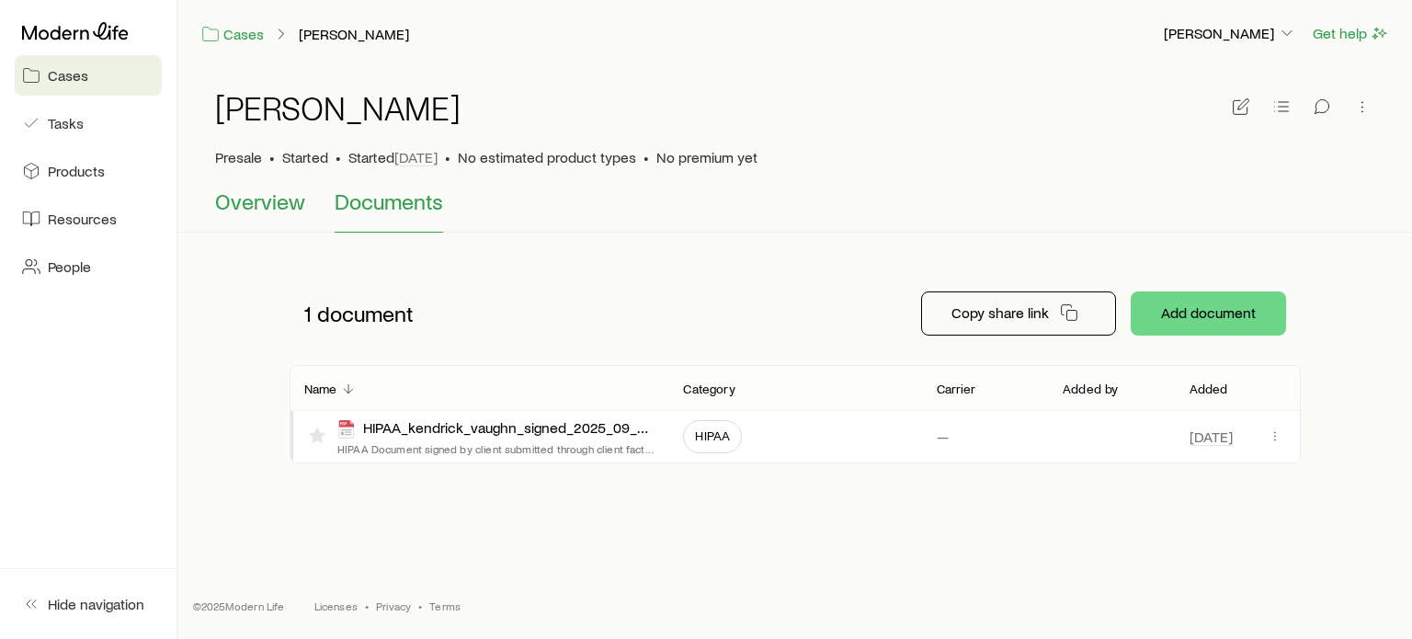
click at [252, 193] on span "Overview" at bounding box center [260, 201] width 90 height 26
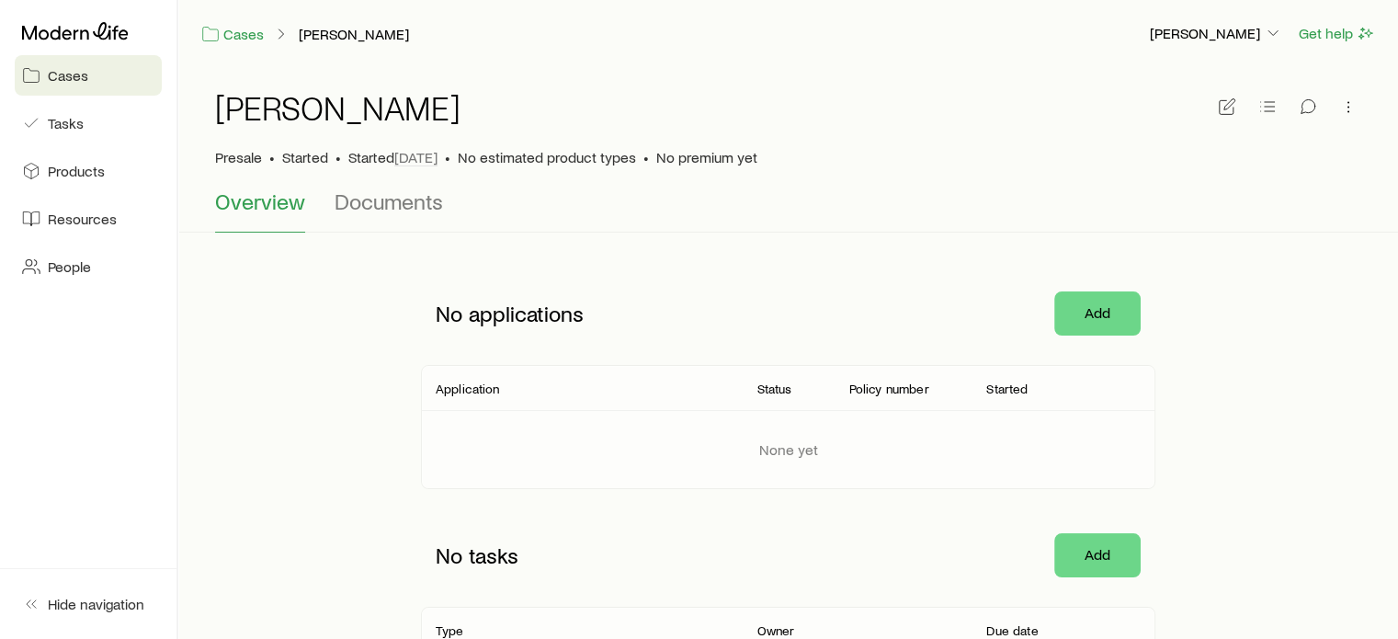
click at [103, 65] on link "Cases" at bounding box center [88, 75] width 147 height 40
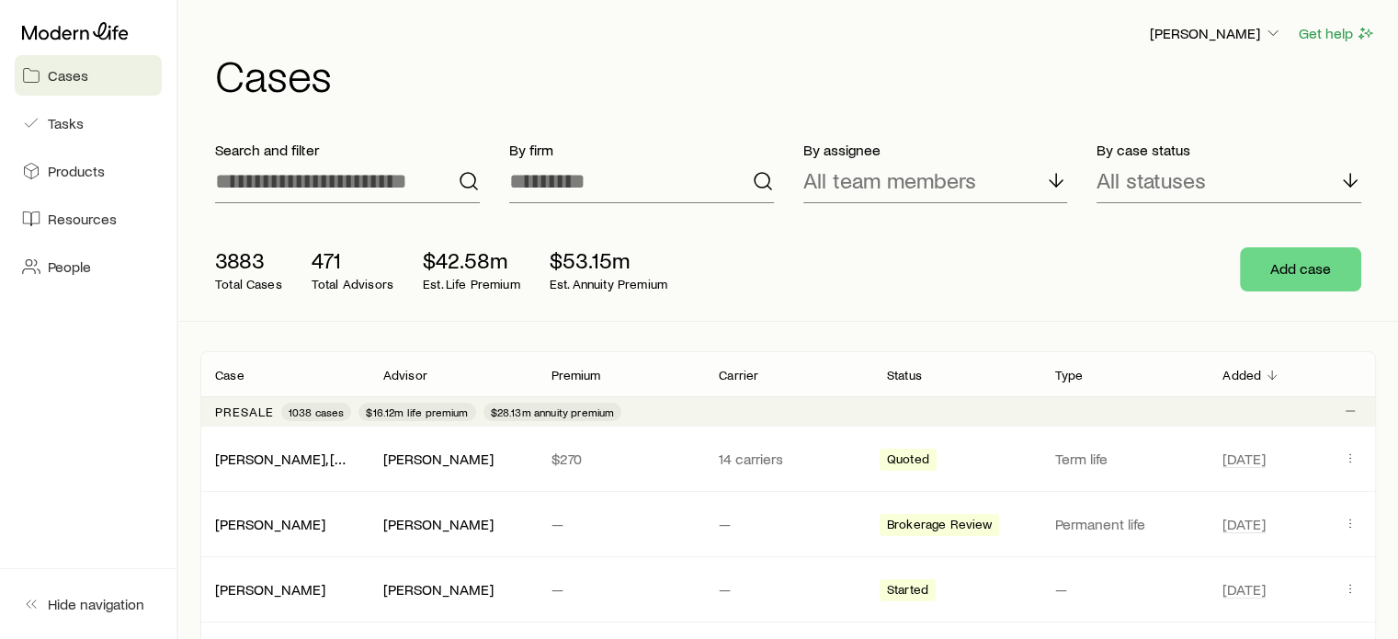
scroll to position [552, 0]
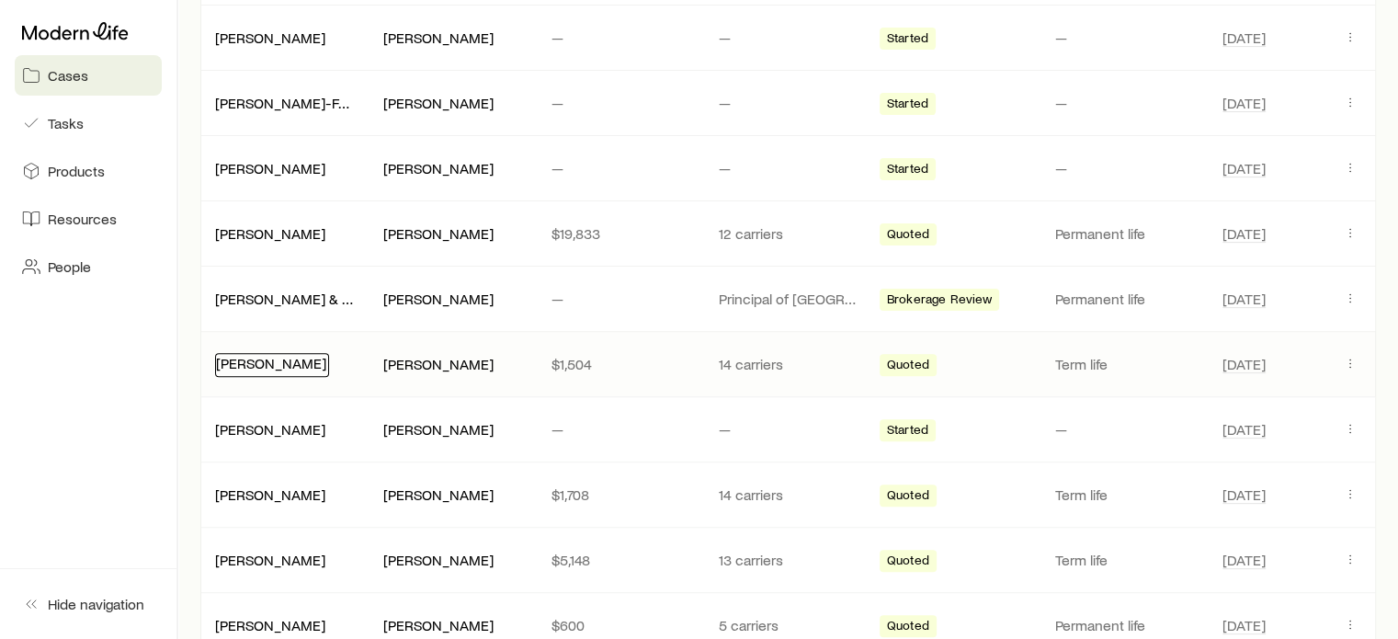
click at [256, 368] on link "[PERSON_NAME]" at bounding box center [271, 362] width 110 height 17
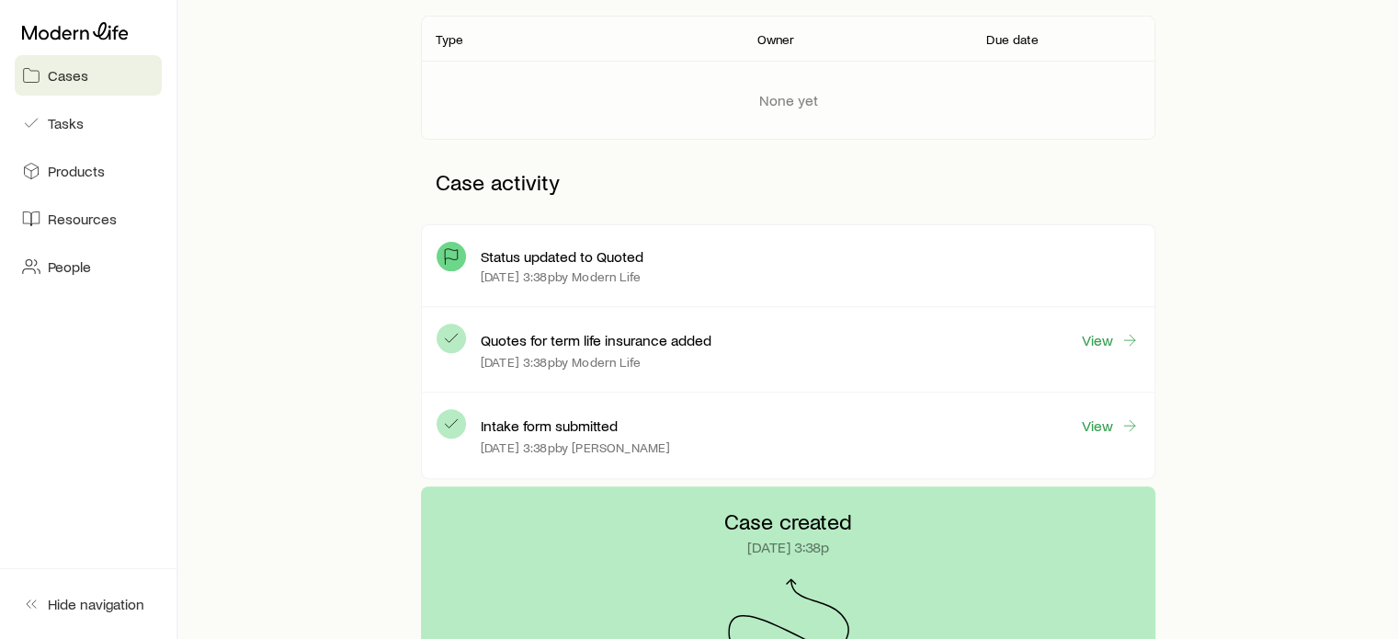
scroll to position [735, 0]
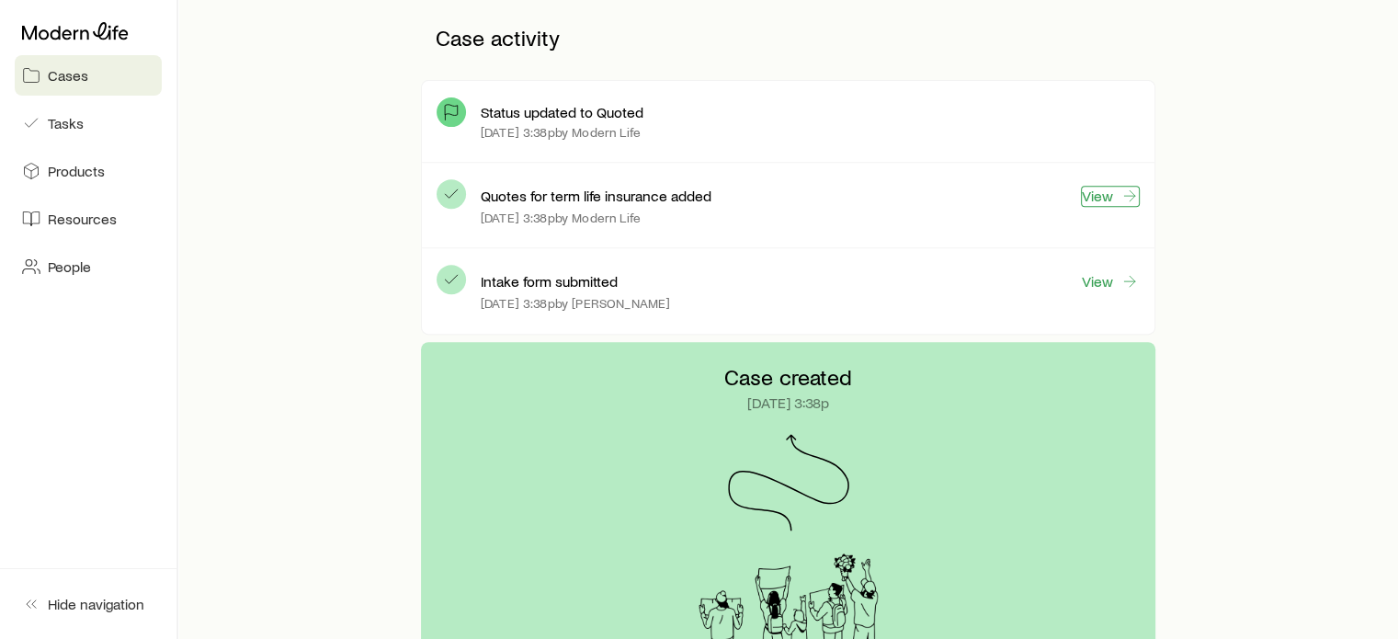
click at [1118, 198] on link "View" at bounding box center [1110, 196] width 59 height 21
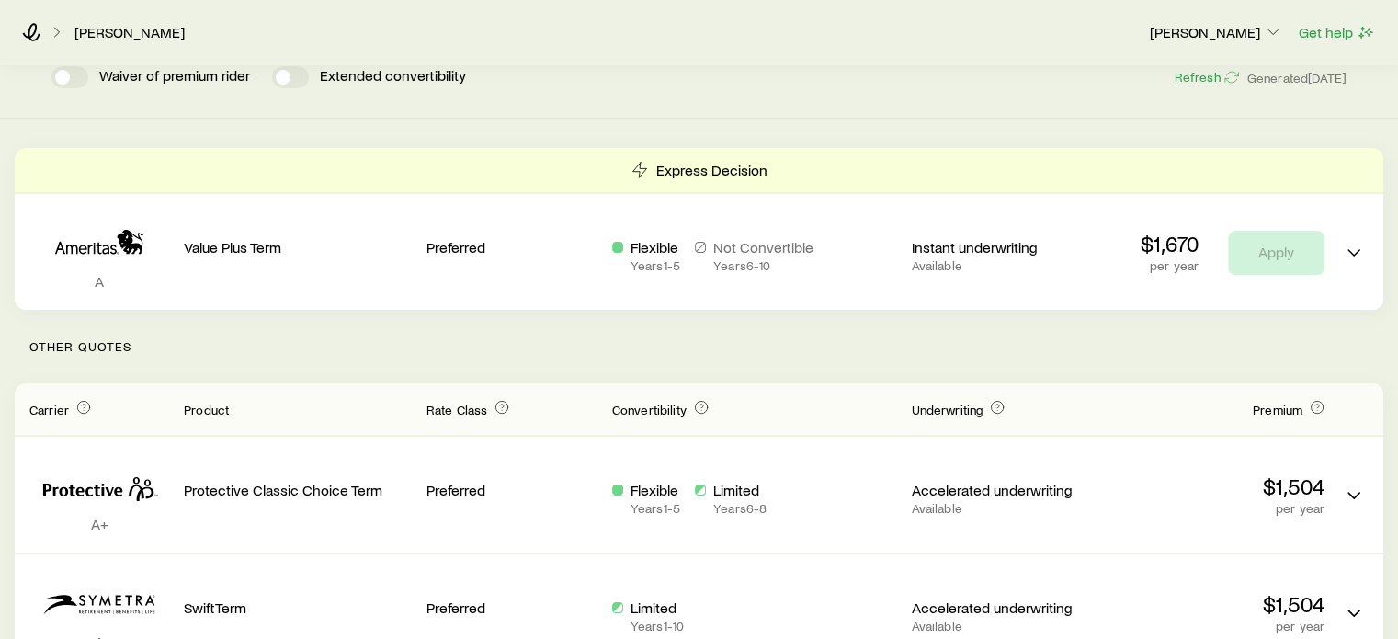
scroll to position [184, 0]
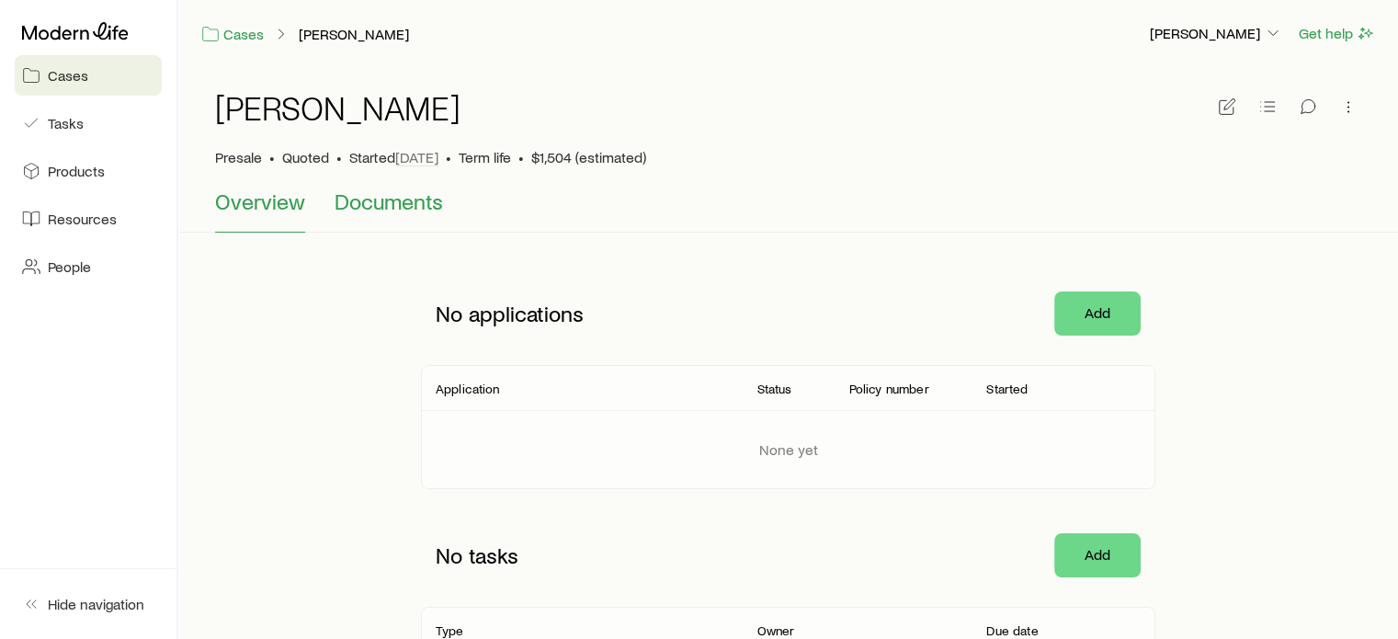
click at [386, 206] on span "Documents" at bounding box center [389, 201] width 108 height 26
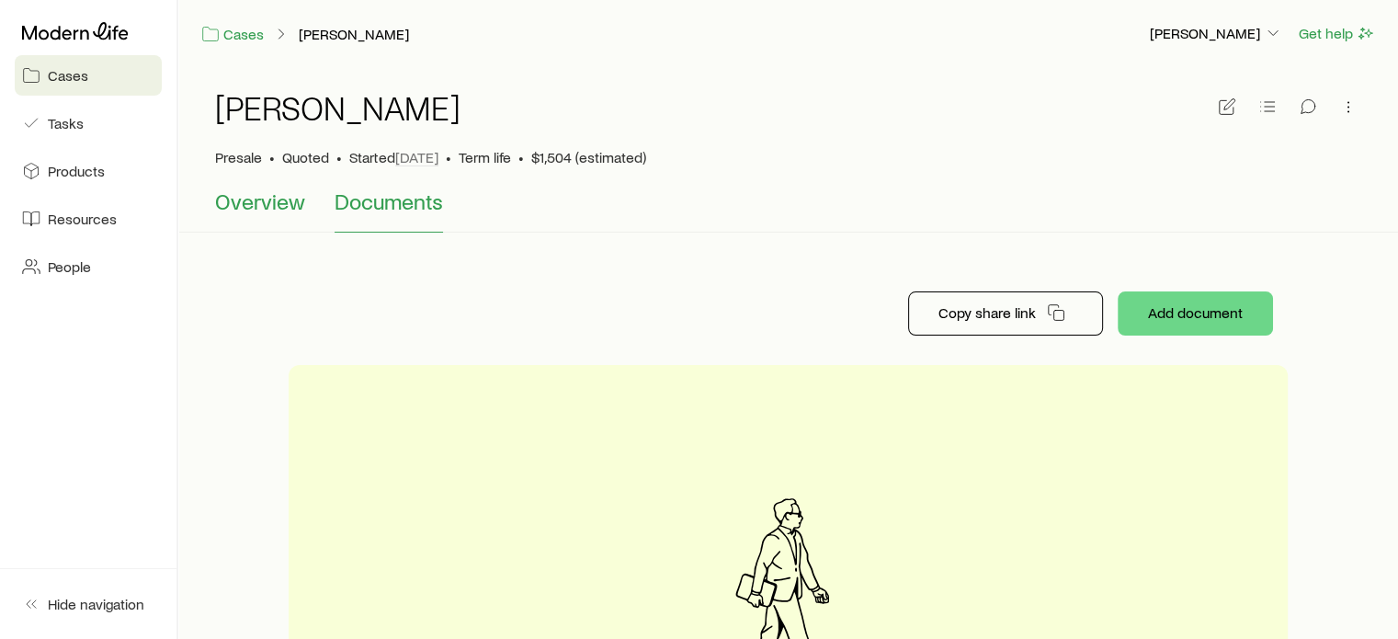
click at [265, 202] on span "Overview" at bounding box center [260, 201] width 90 height 26
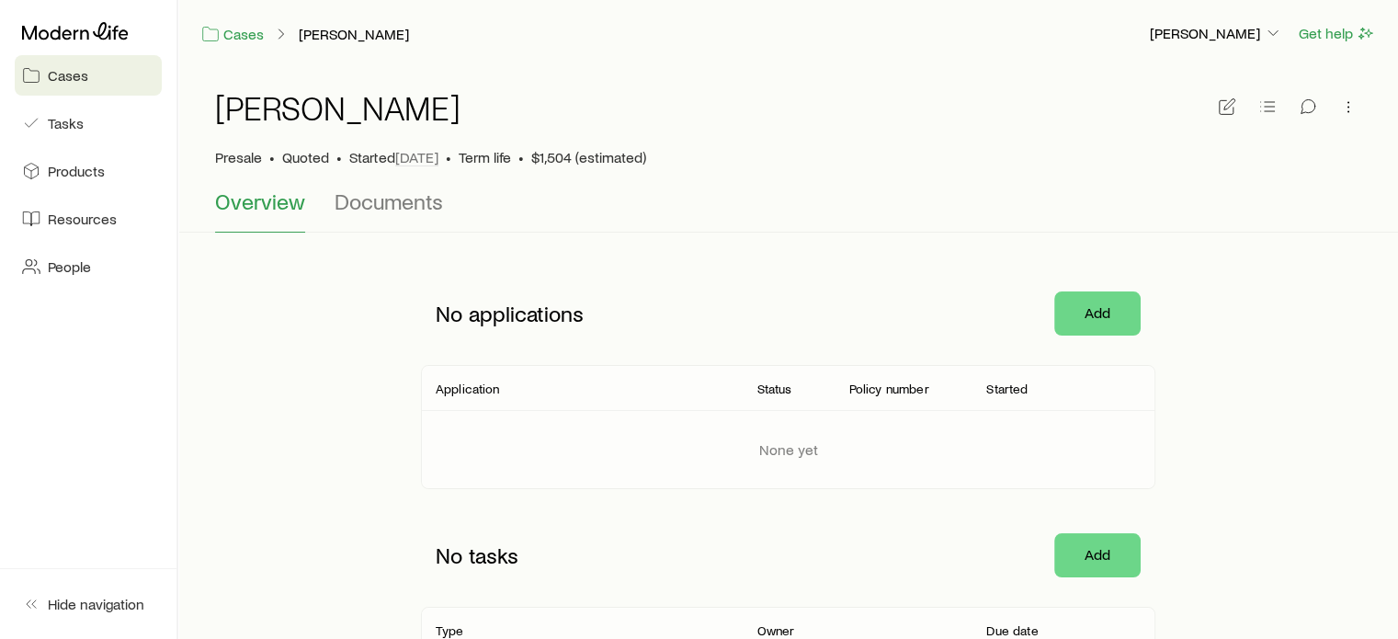
click at [110, 75] on link "Cases" at bounding box center [88, 75] width 147 height 40
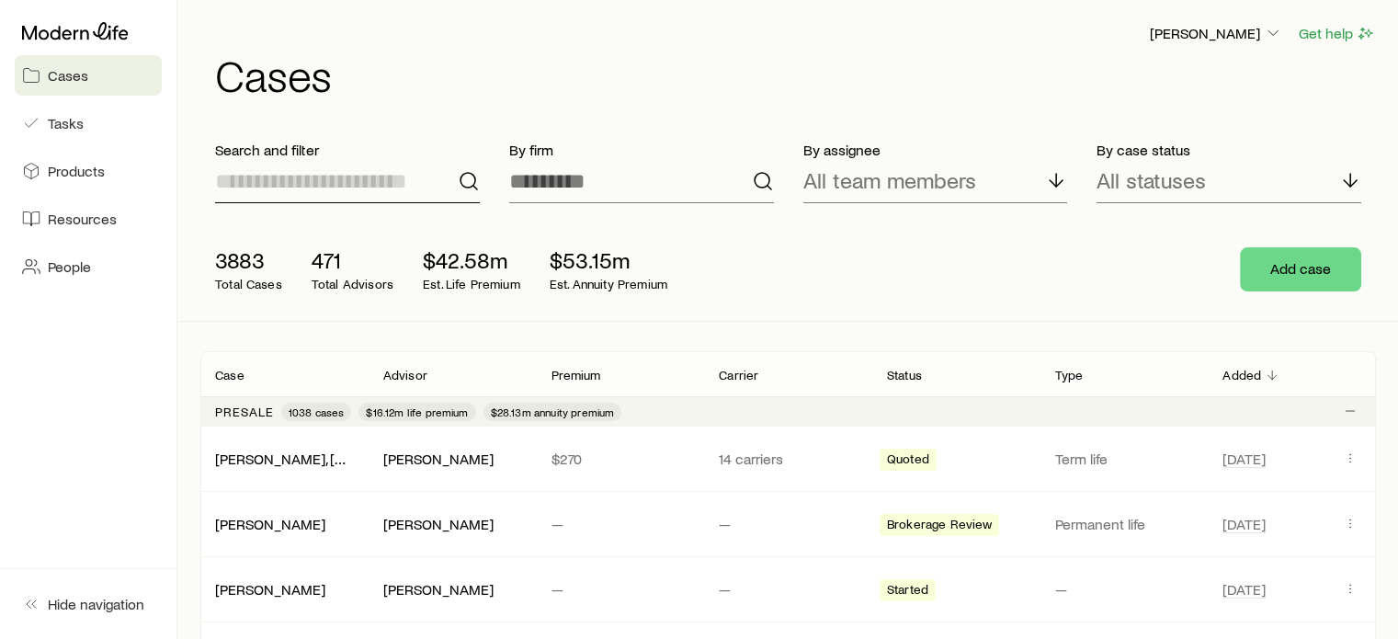
click at [324, 188] on input at bounding box center [347, 181] width 265 height 44
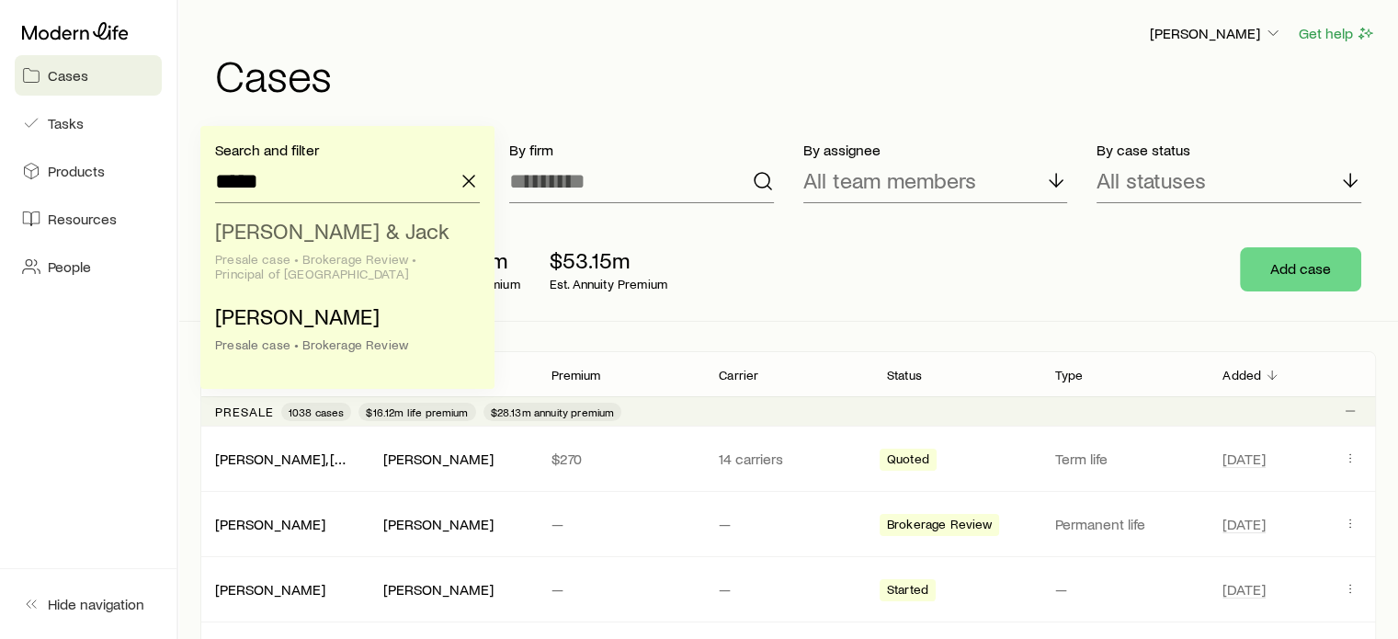
click at [348, 245] on li "[PERSON_NAME] & [PERSON_NAME] case • Brokerage Review • Principal of [GEOGRAPHI…" at bounding box center [342, 253] width 254 height 85
type input "**********"
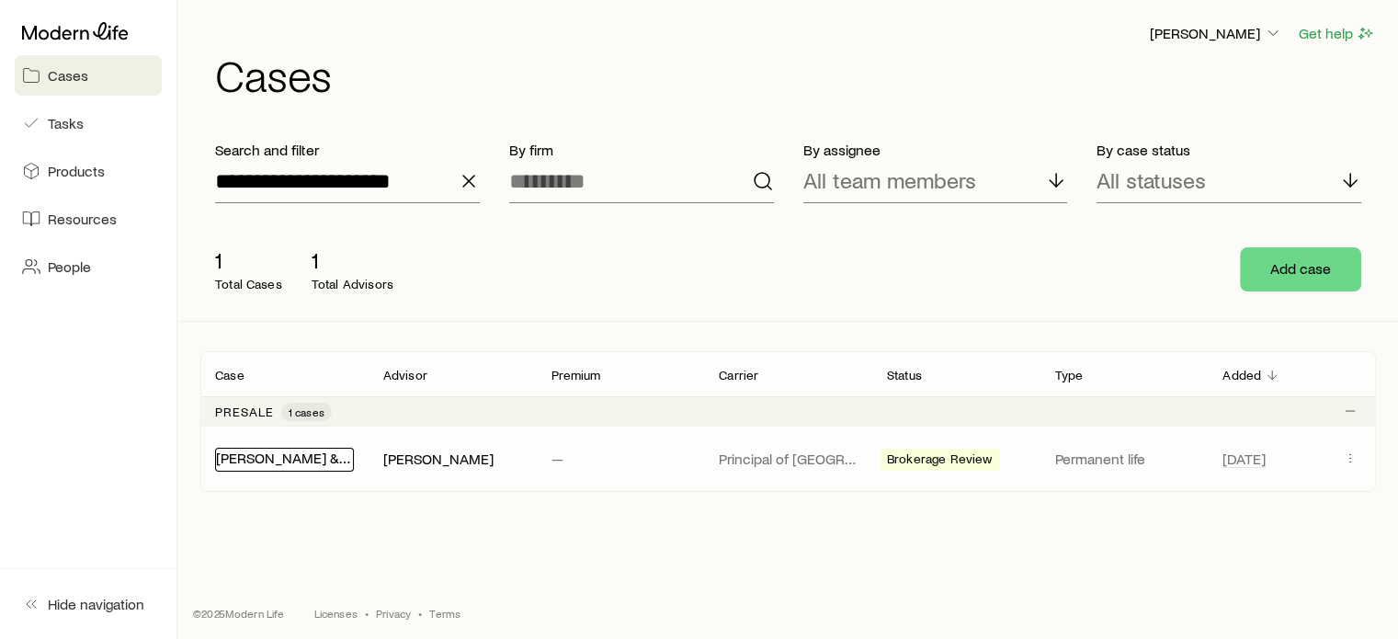
click at [323, 462] on link "[PERSON_NAME] & Jack" at bounding box center [294, 457] width 157 height 17
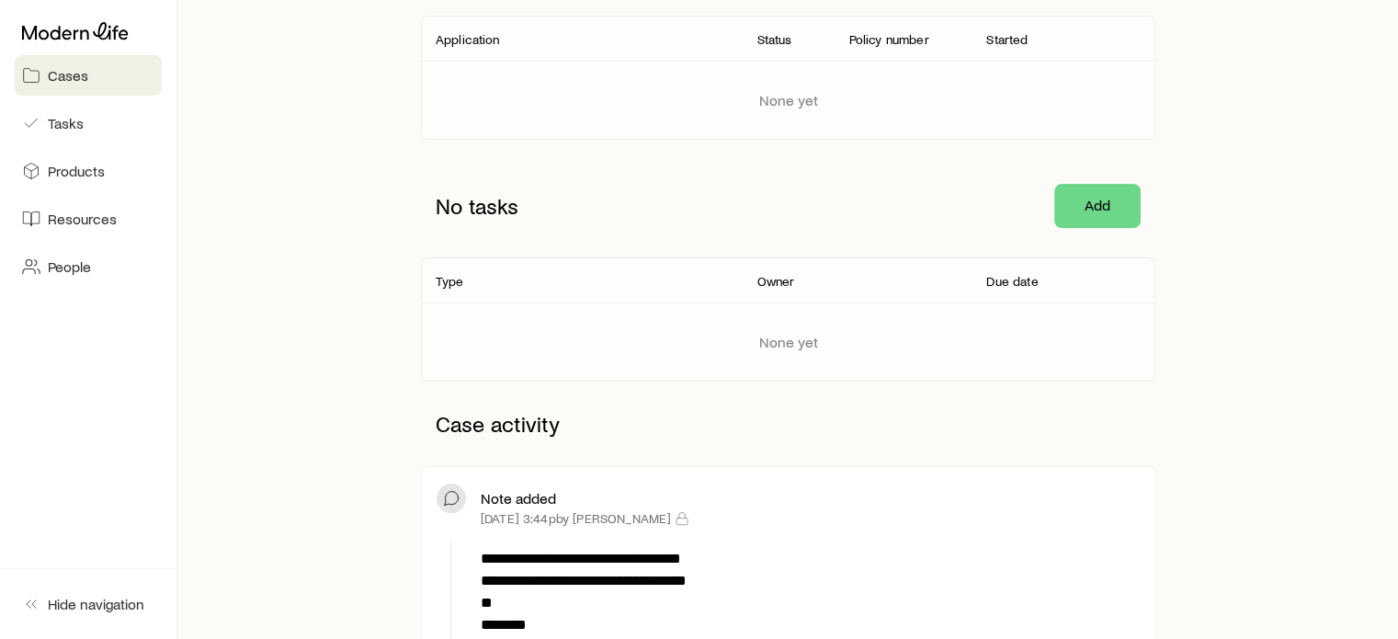
scroll to position [552, 0]
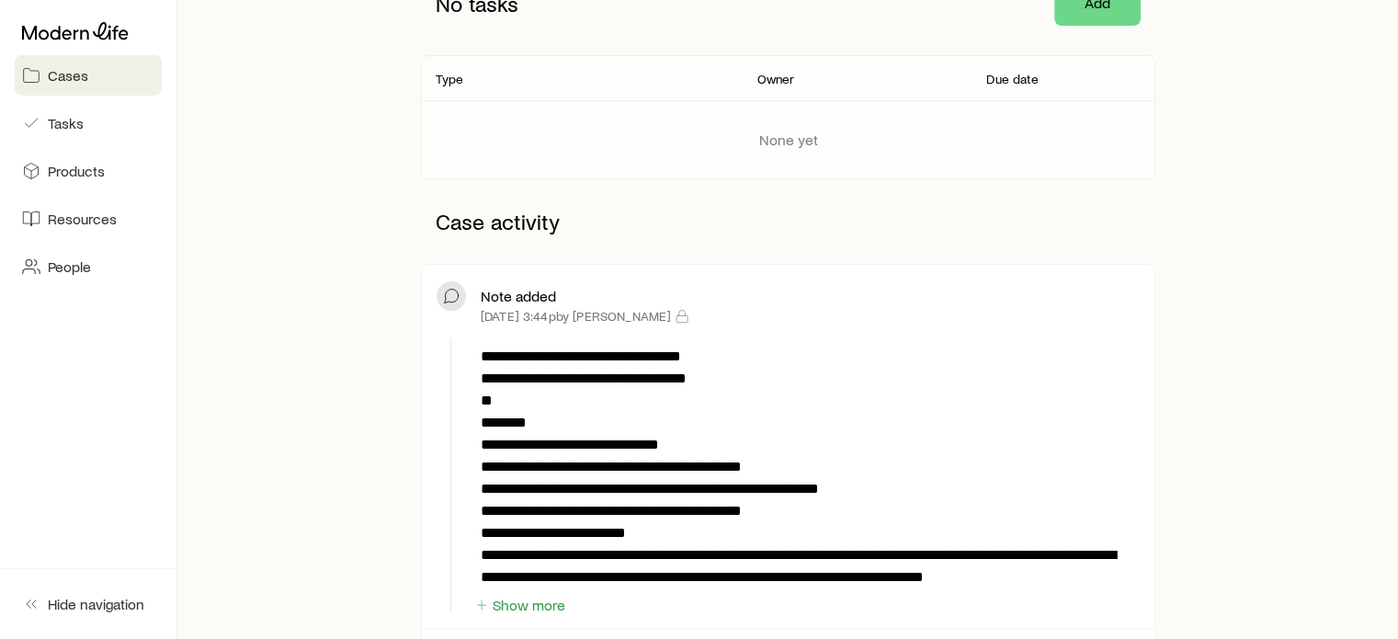
click at [844, 292] on div "Note added" at bounding box center [810, 296] width 659 height 18
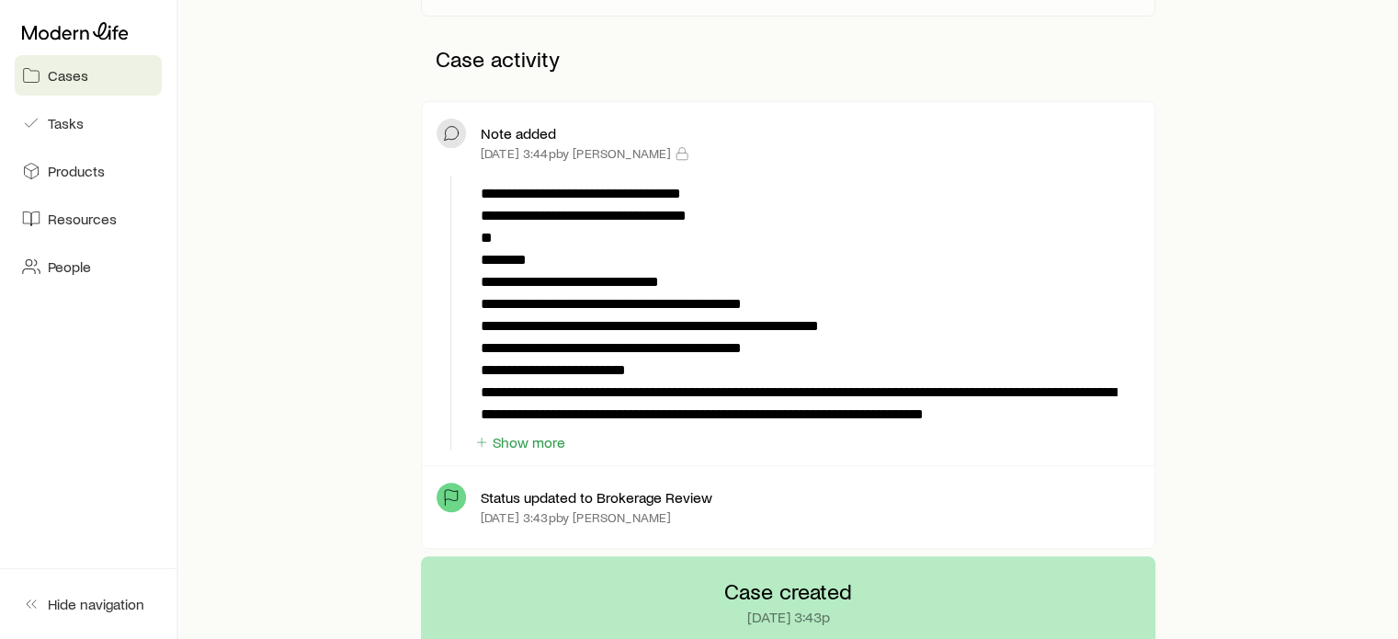
scroll to position [1011, 0]
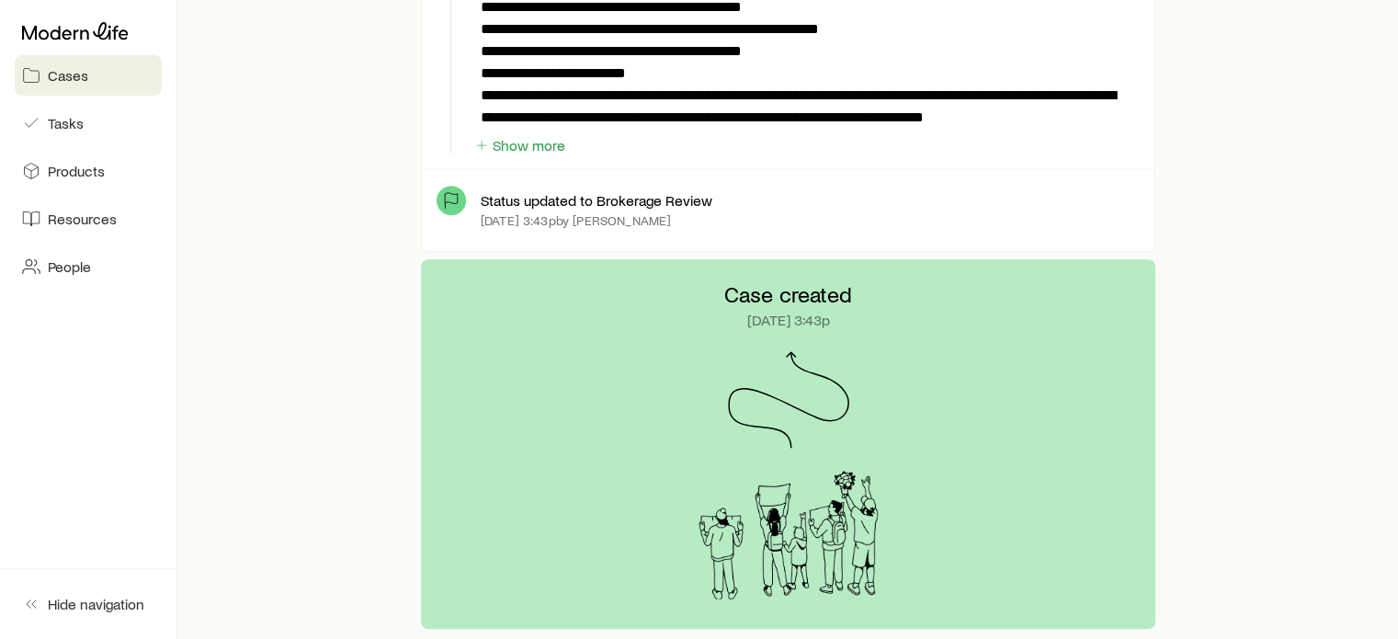
click at [736, 124] on p "**********" at bounding box center [807, 7] width 653 height 243
click at [535, 147] on button "Show more" at bounding box center [519, 145] width 93 height 17
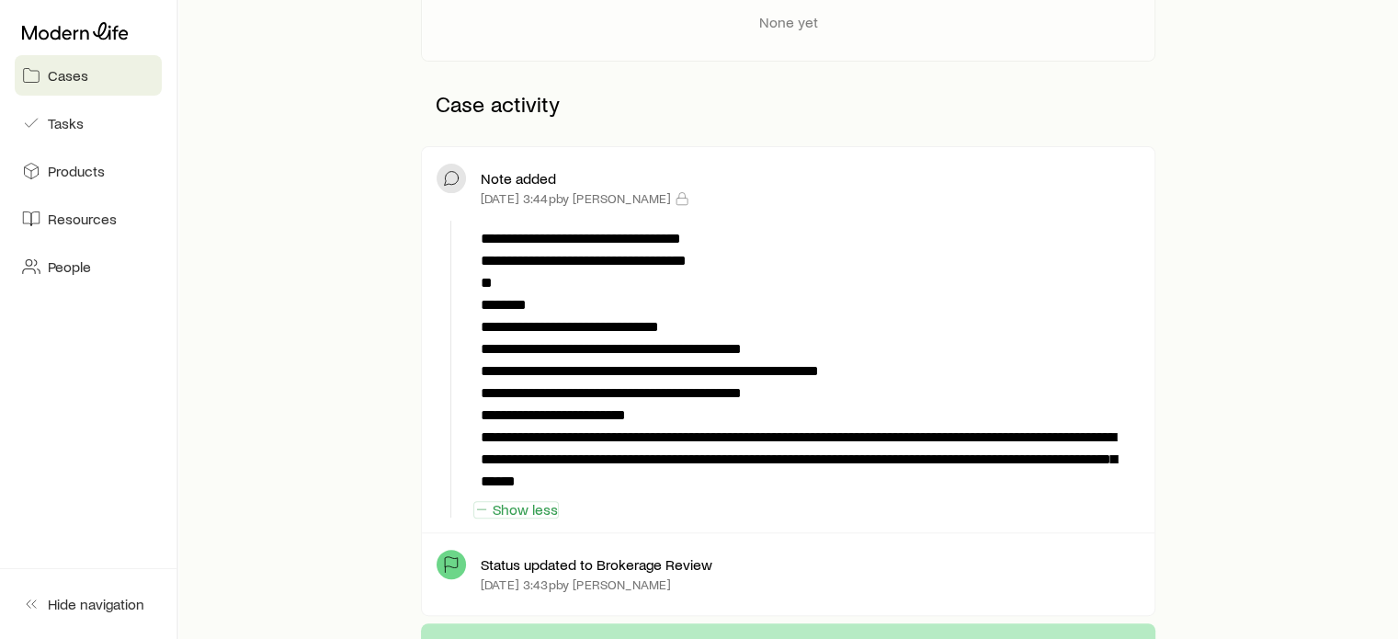
scroll to position [644, 0]
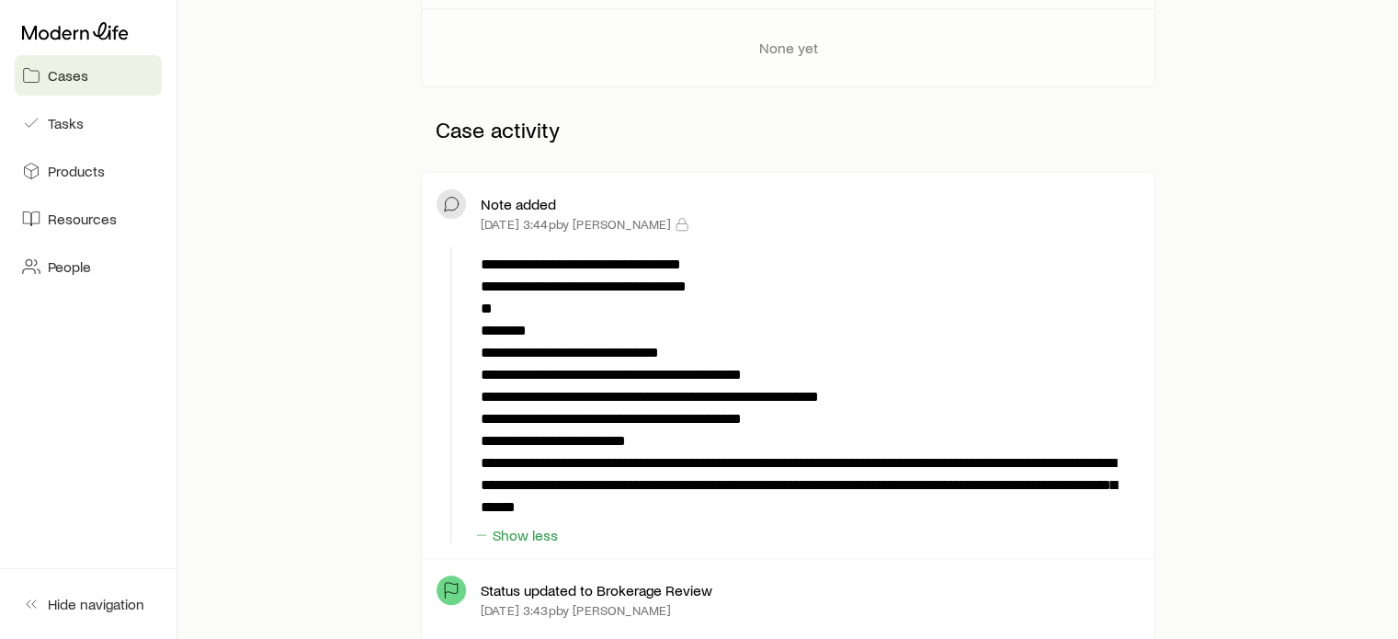
click at [500, 118] on p "Case activity" at bounding box center [788, 129] width 735 height 55
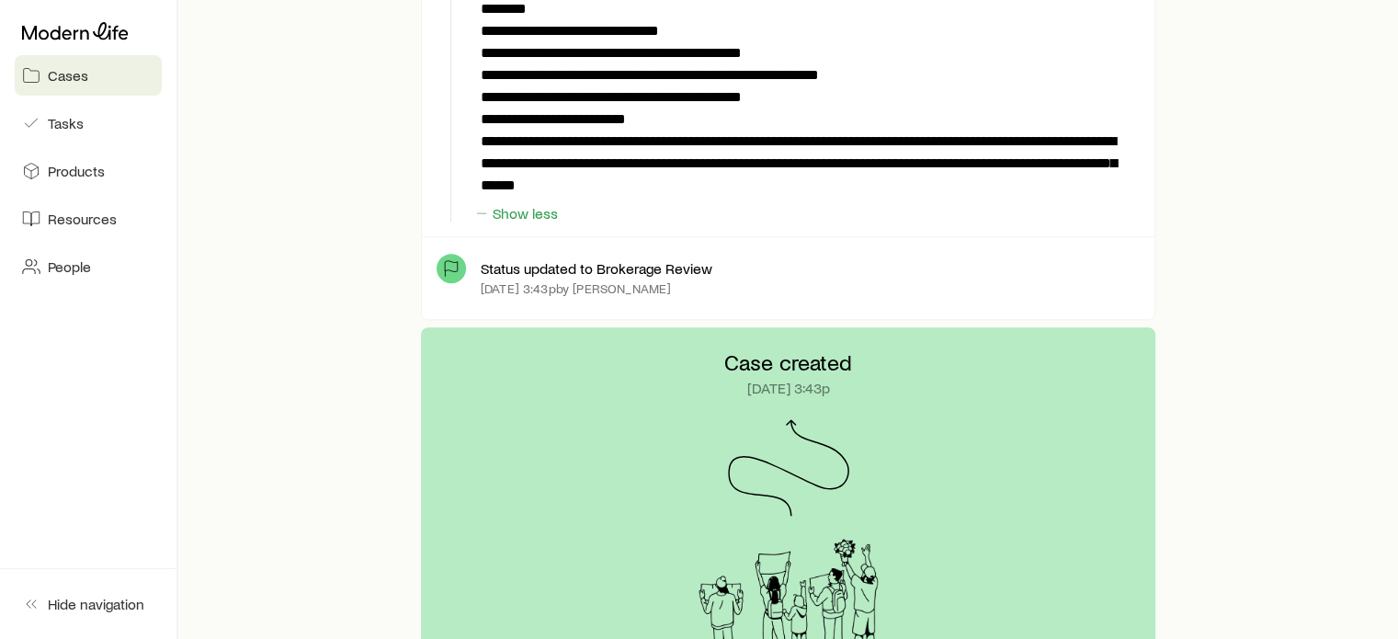
scroll to position [1011, 0]
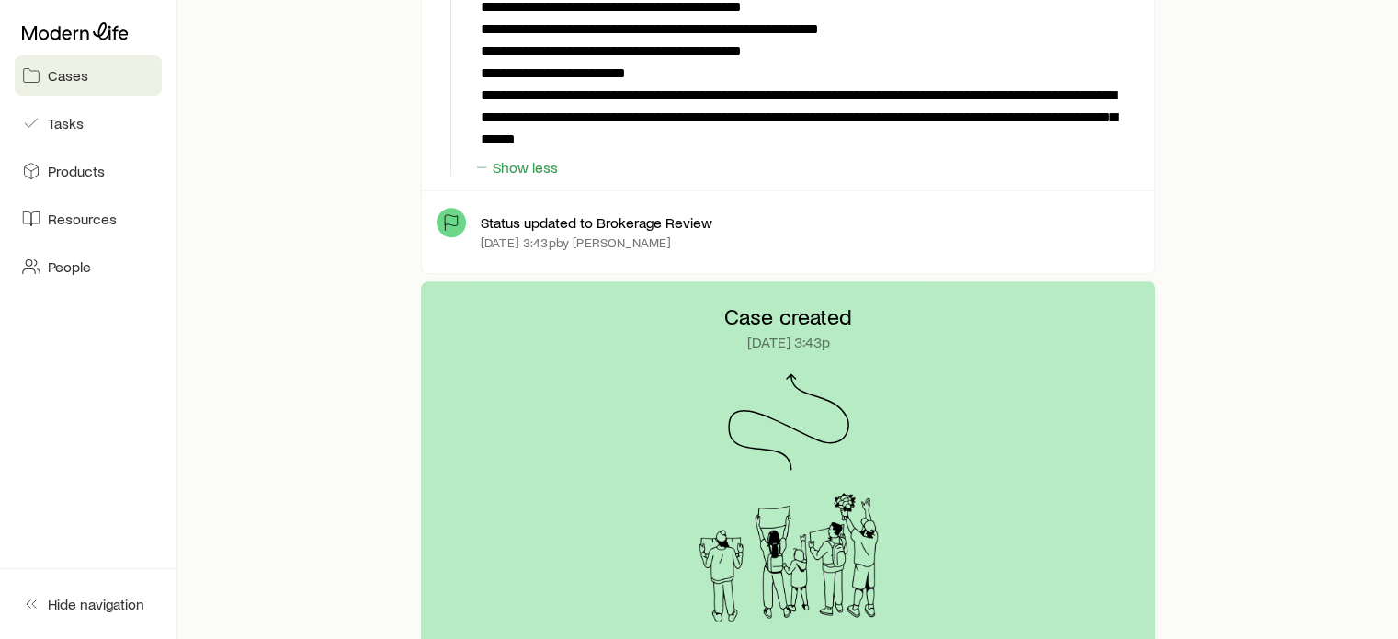
click at [445, 218] on icon at bounding box center [451, 222] width 18 height 18
click at [551, 224] on p "Status updated to Brokerage Review" at bounding box center [597, 222] width 232 height 18
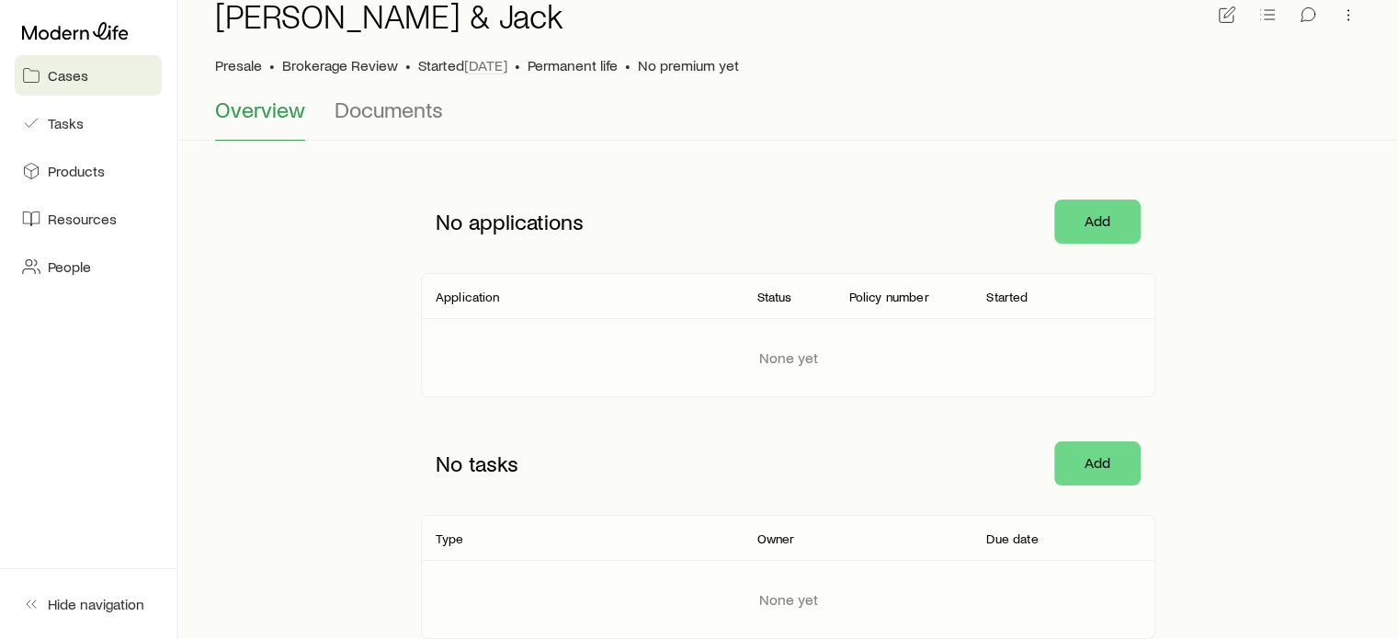
scroll to position [92, 0]
click at [72, 128] on span "Tasks" at bounding box center [66, 123] width 36 height 18
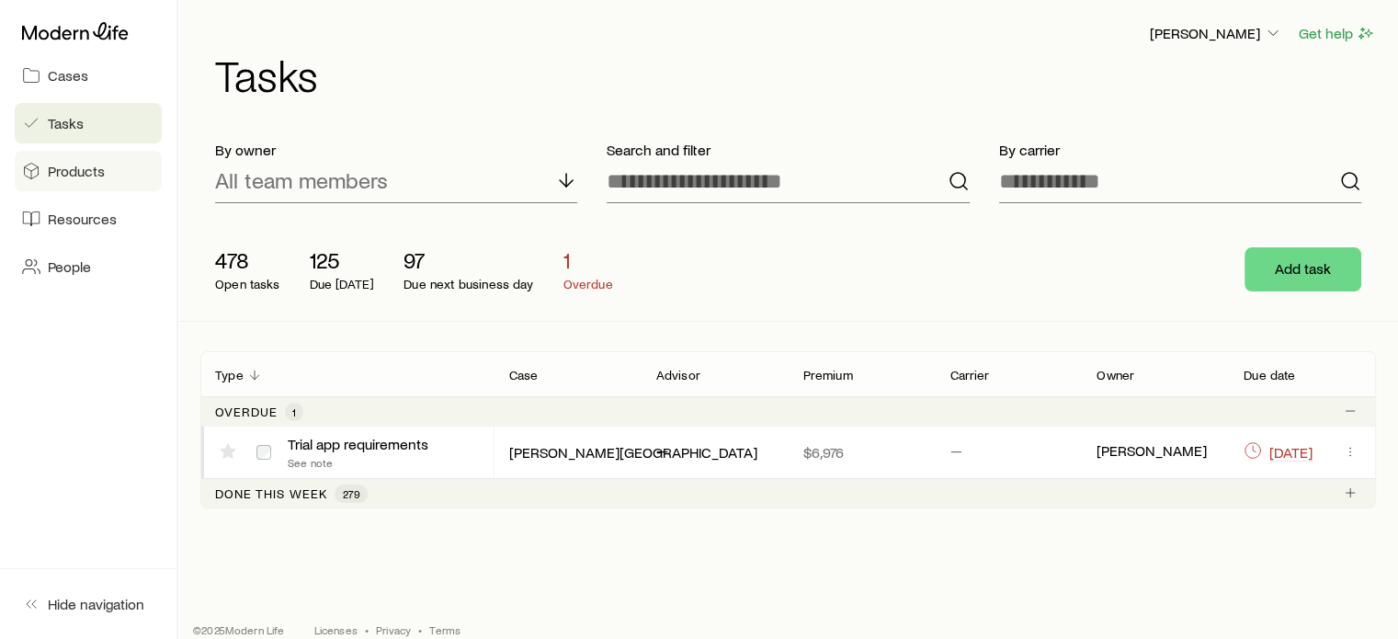
click at [78, 162] on span "Products" at bounding box center [76, 171] width 57 height 18
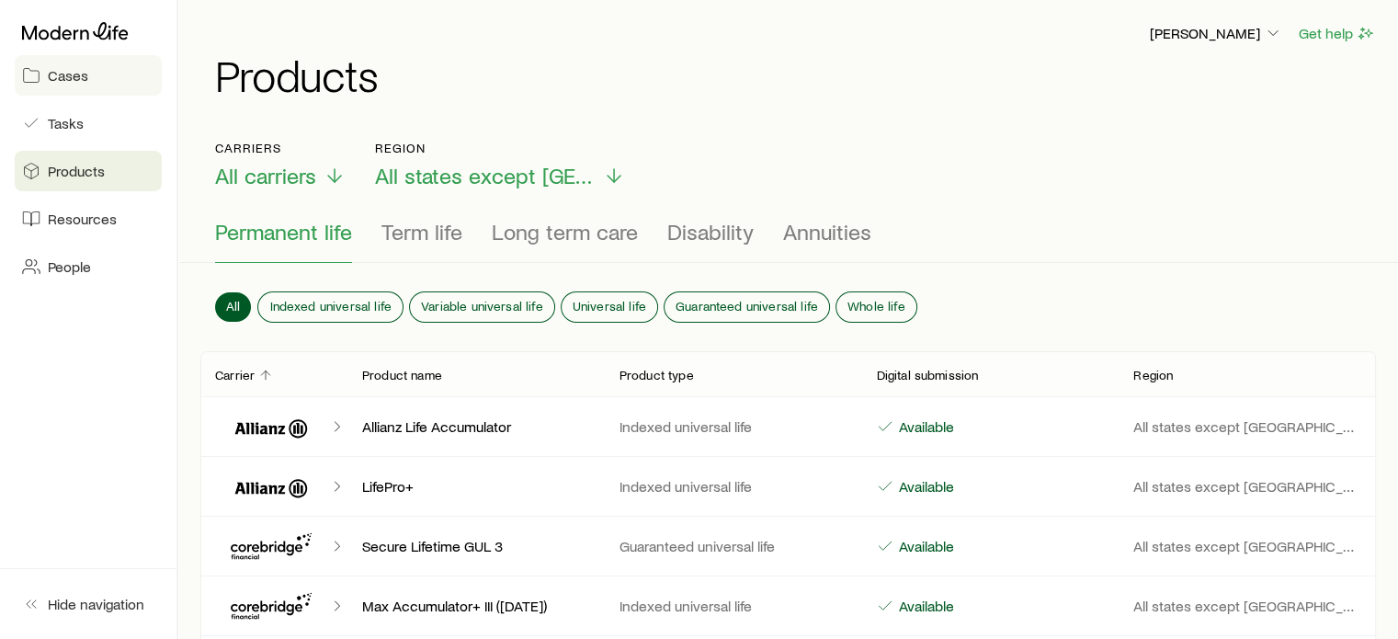
click at [74, 71] on span "Cases" at bounding box center [68, 75] width 40 height 18
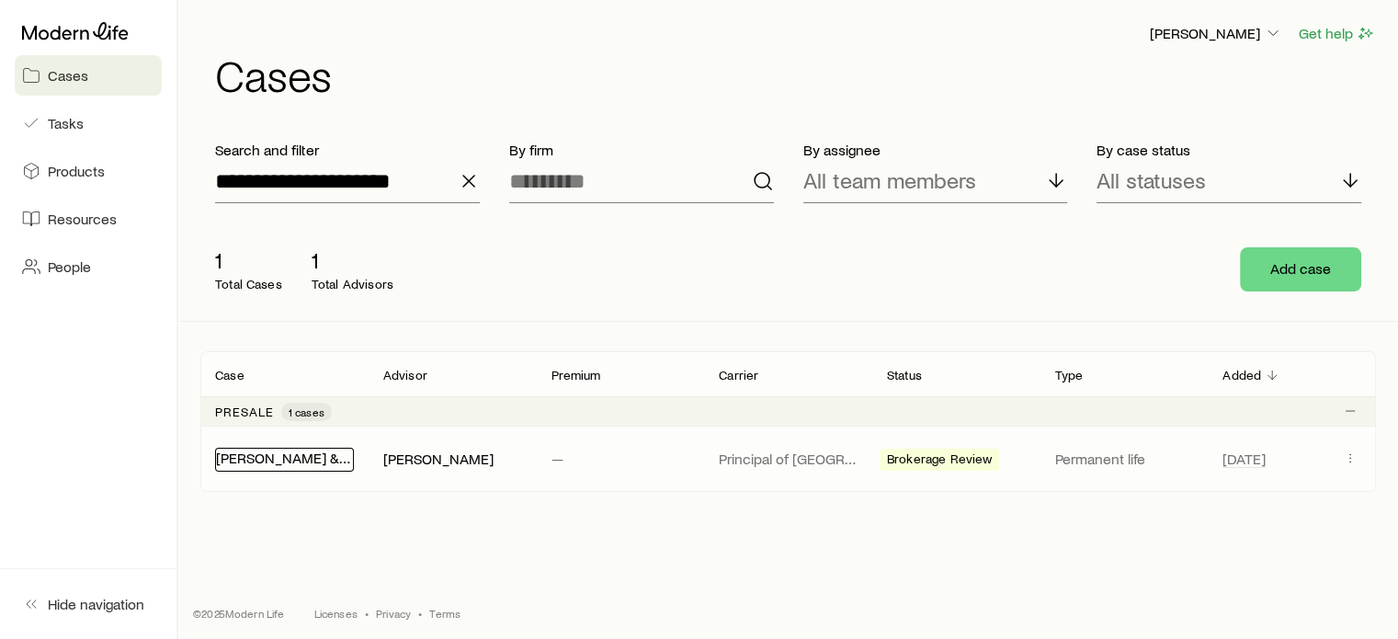
click at [319, 459] on link "[PERSON_NAME] & Jack" at bounding box center [294, 457] width 157 height 17
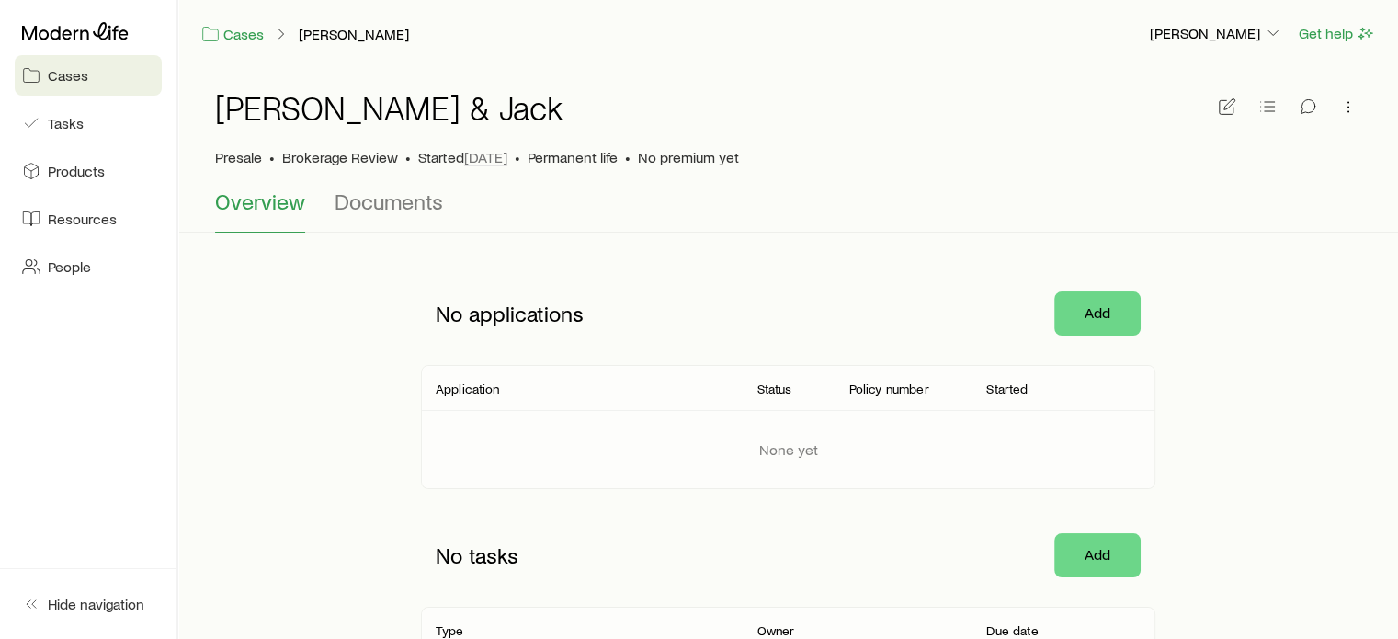
click at [69, 79] on span "Cases" at bounding box center [68, 75] width 40 height 18
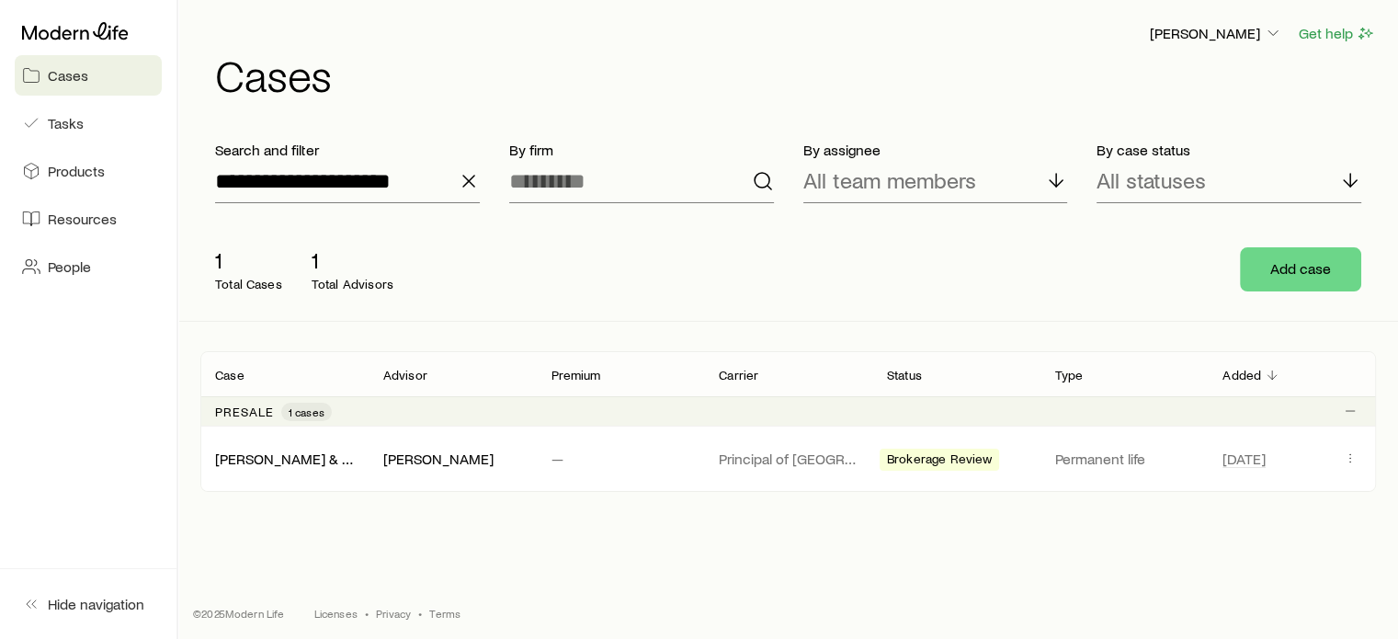
click at [466, 176] on icon "button" at bounding box center [469, 181] width 22 height 22
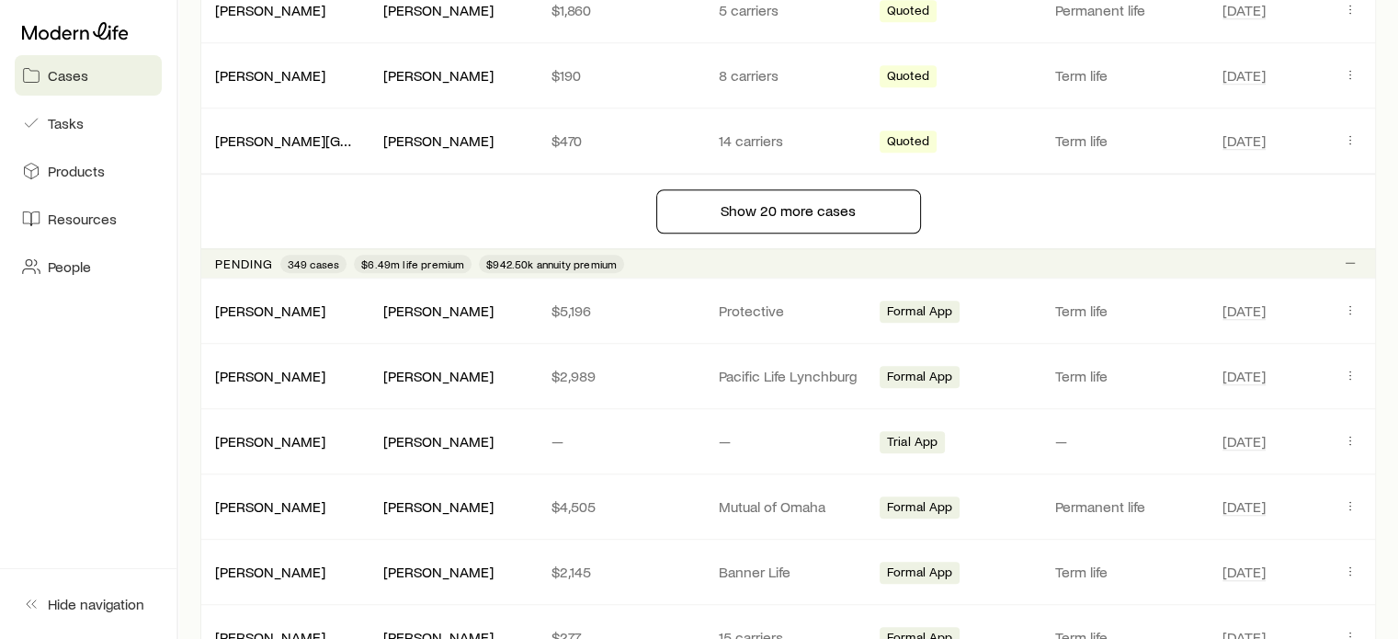
scroll to position [1839, 0]
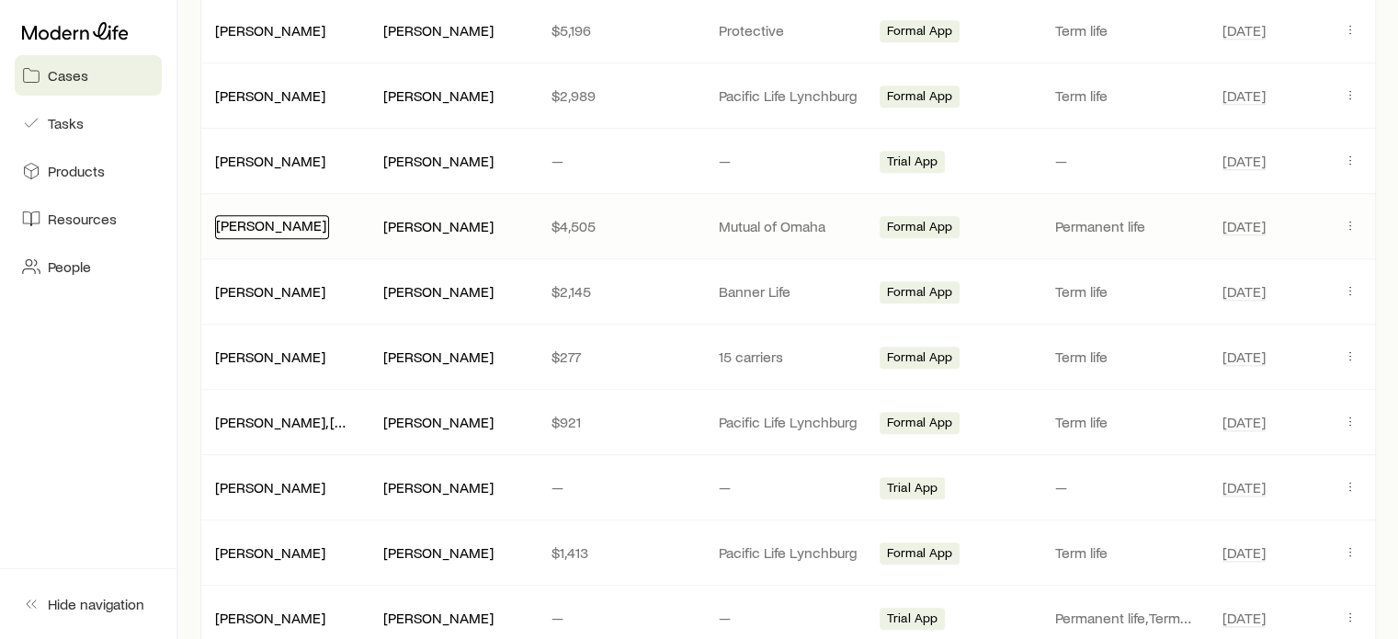
click at [291, 218] on link "[PERSON_NAME]" at bounding box center [271, 224] width 110 height 17
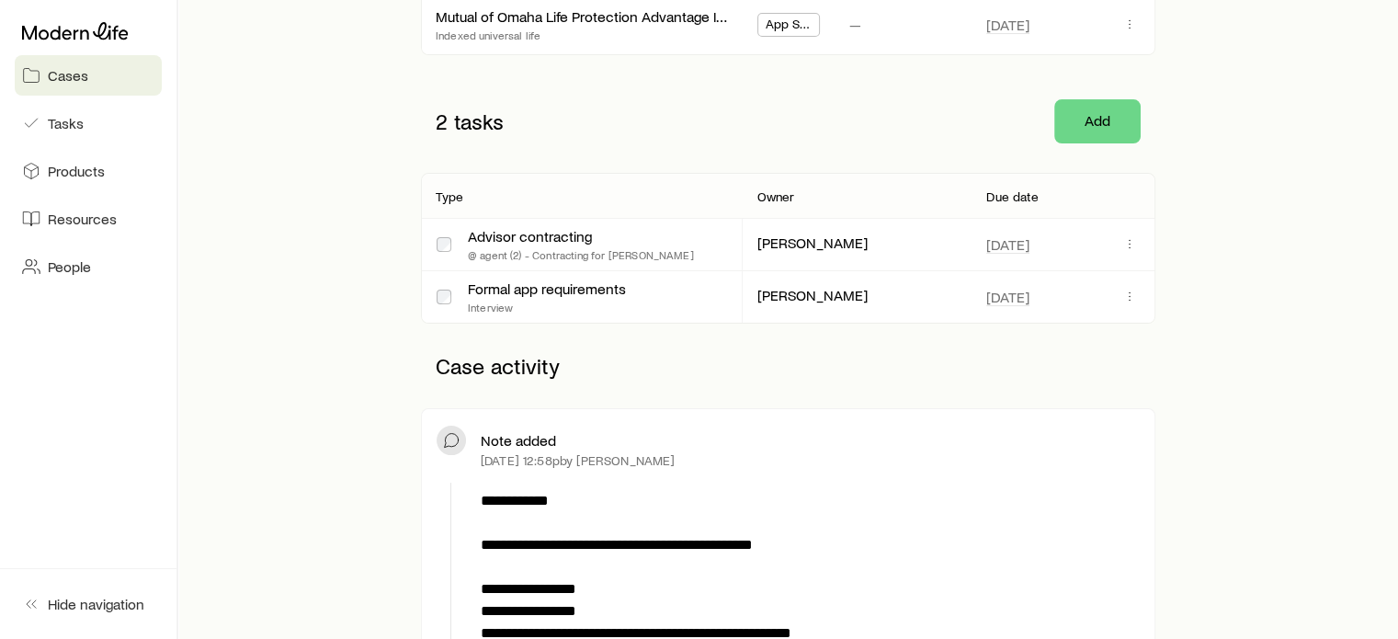
scroll to position [177, 0]
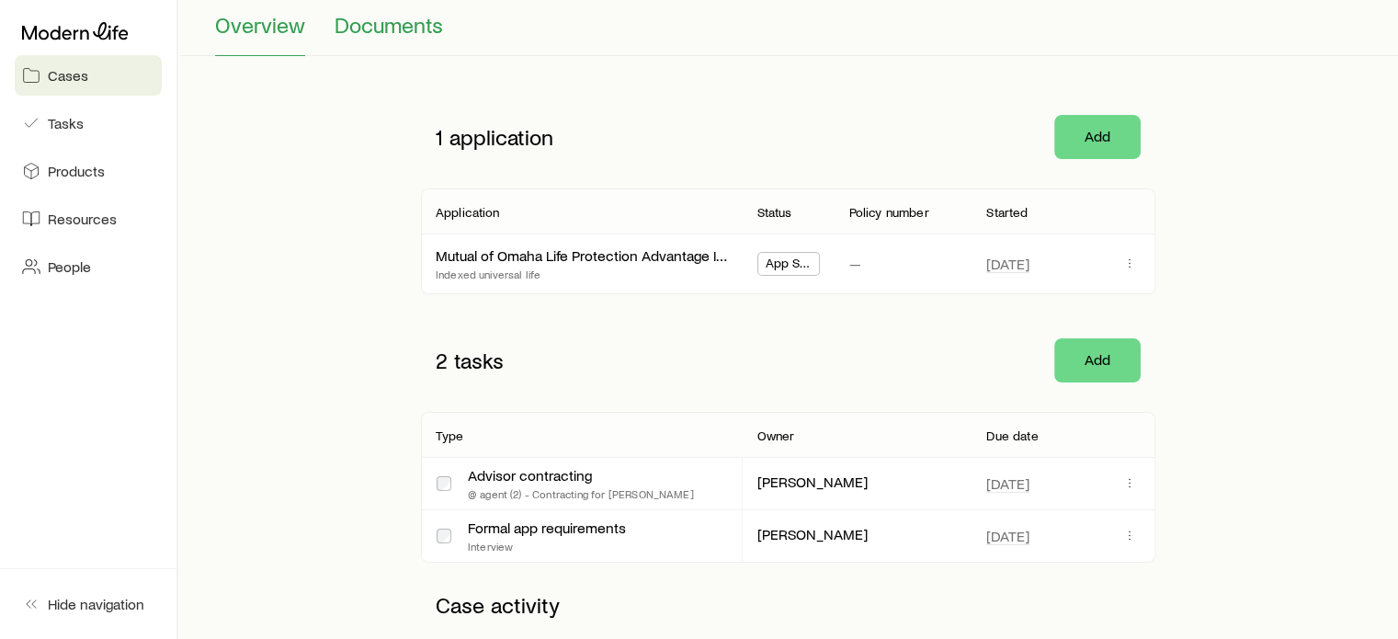
click at [371, 12] on span "Documents" at bounding box center [389, 25] width 108 height 26
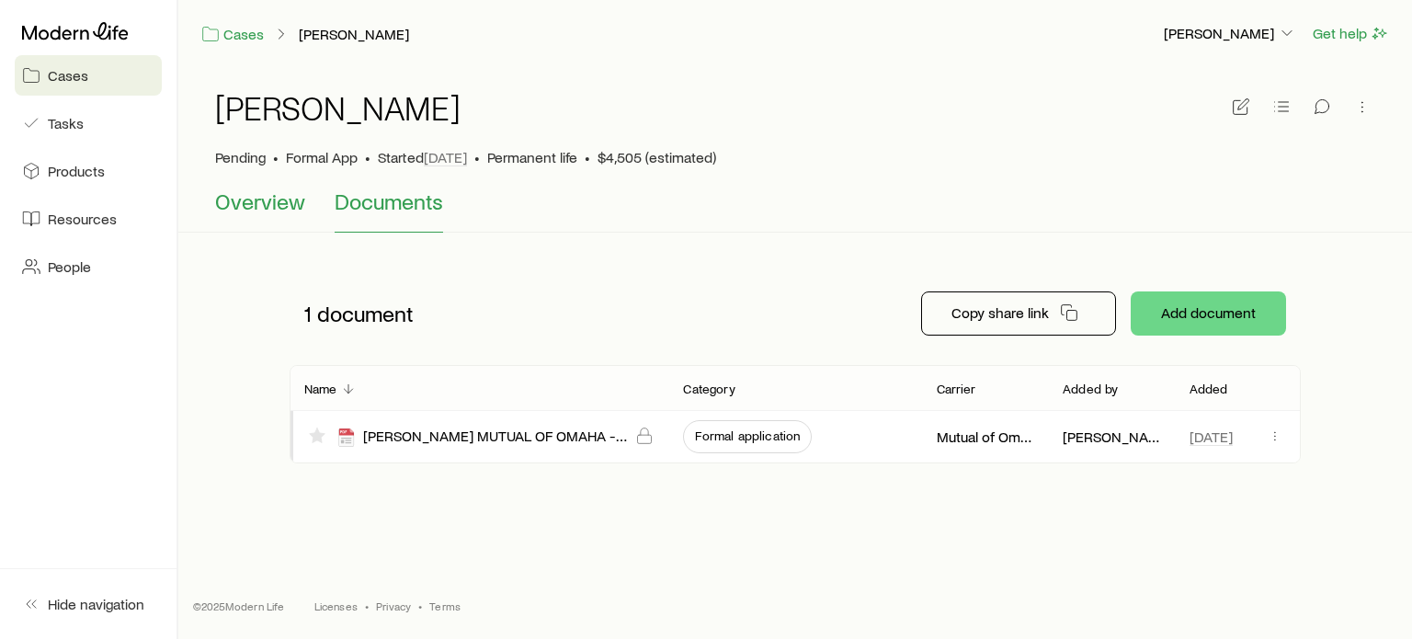
click at [265, 209] on span "Overview" at bounding box center [260, 201] width 90 height 26
